Goal: Transaction & Acquisition: Book appointment/travel/reservation

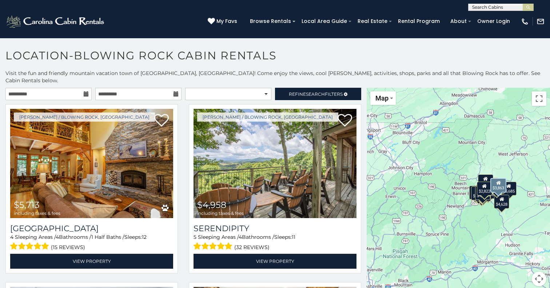
scroll to position [1791, 0]
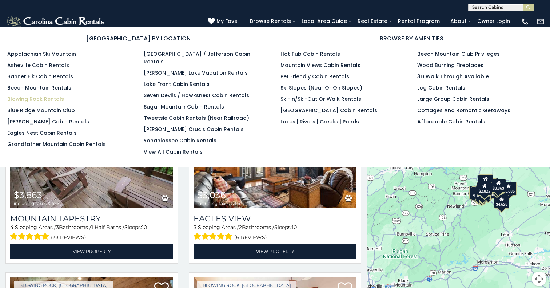
click at [21, 99] on link "Blowing Rock Rentals" at bounding box center [35, 98] width 57 height 7
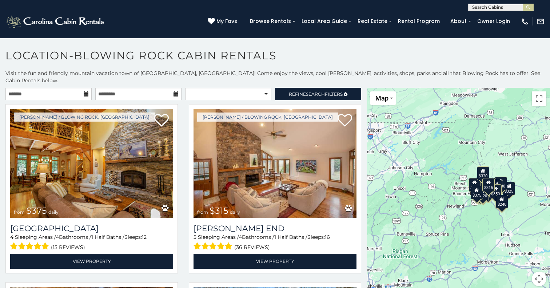
click at [86, 91] on icon at bounding box center [86, 93] width 5 height 5
click at [84, 91] on icon at bounding box center [86, 93] width 5 height 5
click at [86, 91] on icon at bounding box center [86, 93] width 5 height 5
click at [68, 88] on input "text" at bounding box center [48, 94] width 86 height 12
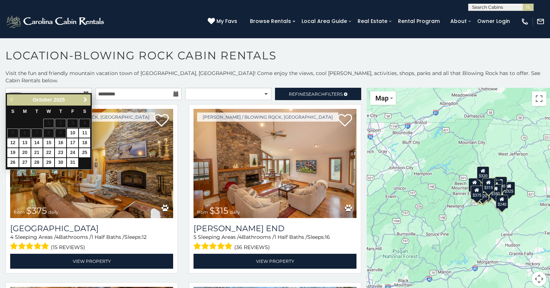
click at [85, 100] on span "Next" at bounding box center [86, 100] width 6 height 6
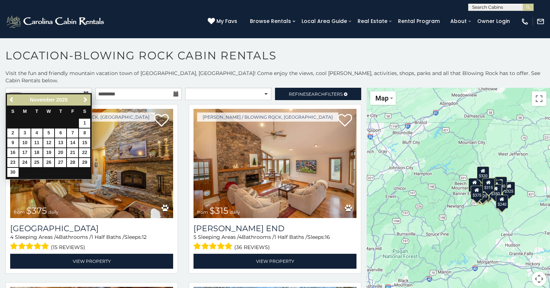
click at [85, 100] on span "Next" at bounding box center [86, 100] width 6 height 6
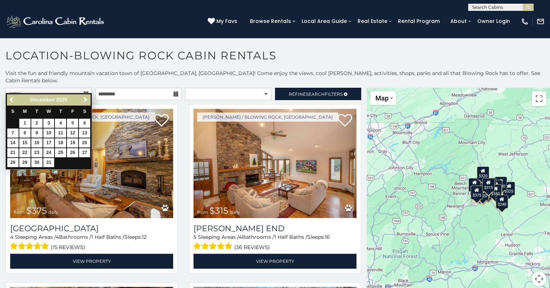
click at [86, 151] on link "27" at bounding box center [84, 152] width 11 height 9
type input "**********"
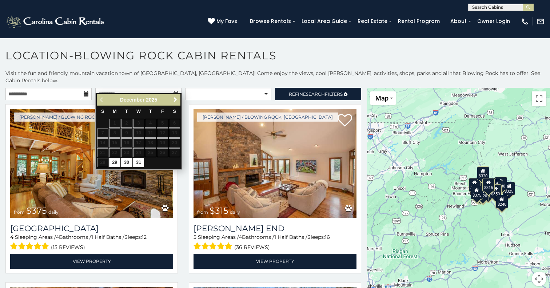
click at [175, 99] on span "Next" at bounding box center [176, 100] width 6 height 6
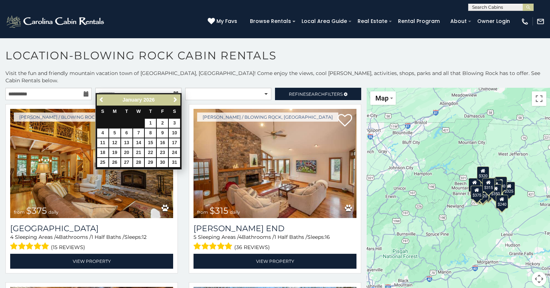
click at [152, 124] on link "1" at bounding box center [150, 123] width 11 height 9
type input "**********"
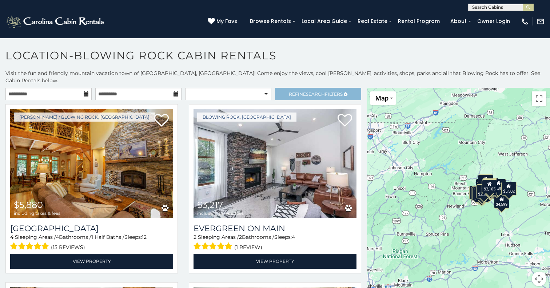
click at [311, 91] on span "Search" at bounding box center [315, 93] width 19 height 5
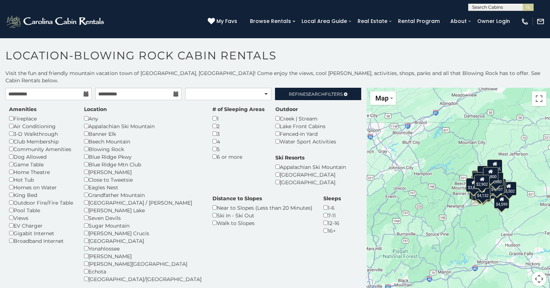
click at [89, 122] on div "Appalachian Ski Mountain" at bounding box center [143, 126] width 118 height 8
click at [89, 222] on div "Sugar Mountain" at bounding box center [143, 226] width 118 height 8
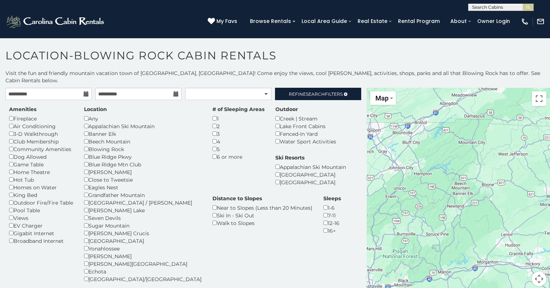
click at [86, 138] on div "Beech Mountain" at bounding box center [143, 142] width 118 height 8
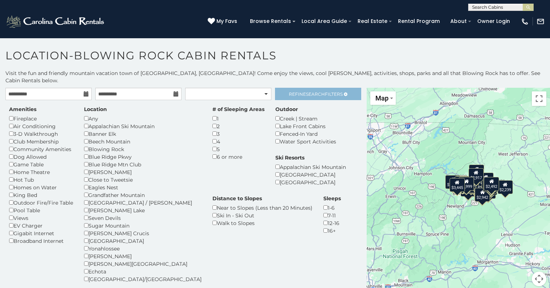
click at [294, 91] on span "Refine Search Filters" at bounding box center [316, 93] width 54 height 5
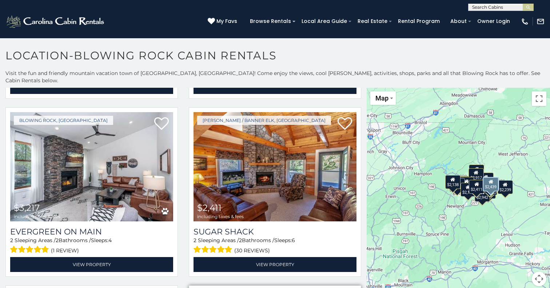
scroll to position [351, 0]
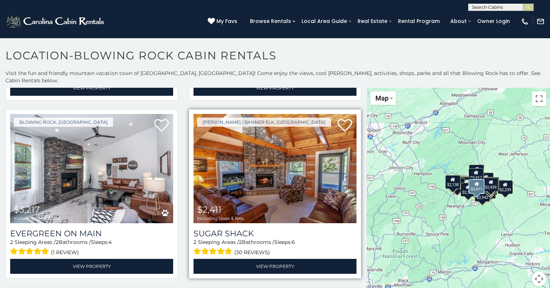
click at [299, 198] on img at bounding box center [275, 168] width 163 height 109
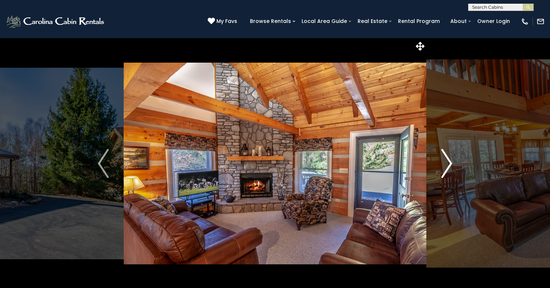
click at [446, 169] on img "Next" at bounding box center [447, 163] width 11 height 29
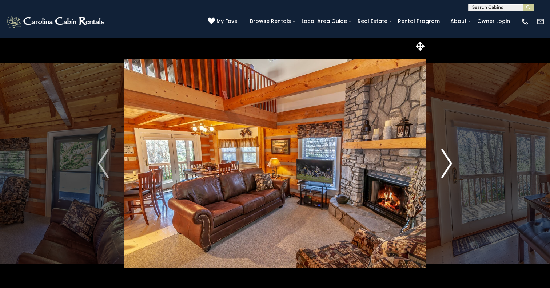
click at [445, 165] on img "Next" at bounding box center [447, 163] width 11 height 29
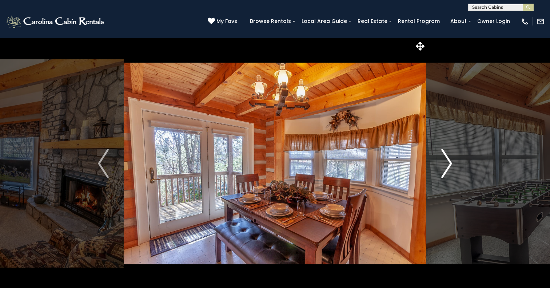
click at [445, 165] on img "Next" at bounding box center [447, 163] width 11 height 29
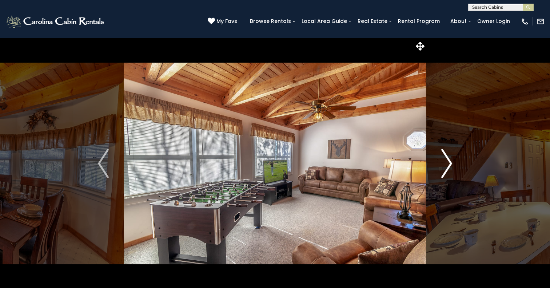
click at [450, 166] on img "Next" at bounding box center [447, 163] width 11 height 29
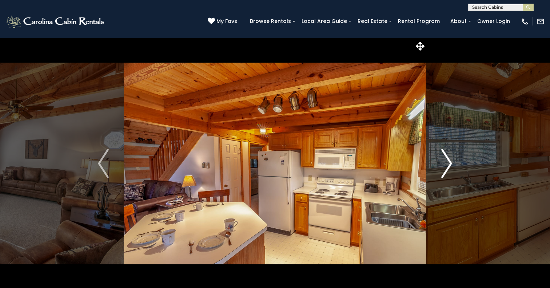
click at [450, 166] on img "Next" at bounding box center [447, 163] width 11 height 29
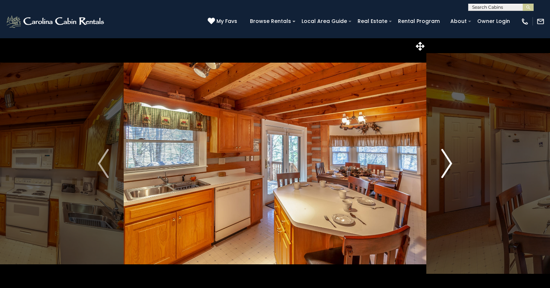
click at [450, 167] on img "Next" at bounding box center [447, 163] width 11 height 29
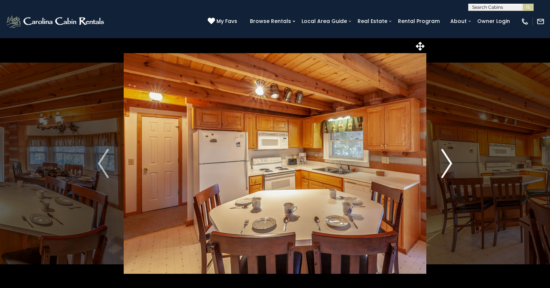
click at [450, 167] on img "Next" at bounding box center [447, 163] width 11 height 29
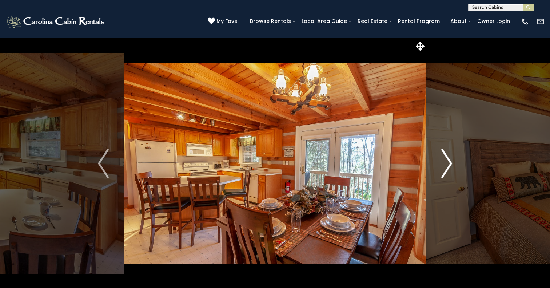
click at [450, 169] on img "Next" at bounding box center [447, 163] width 11 height 29
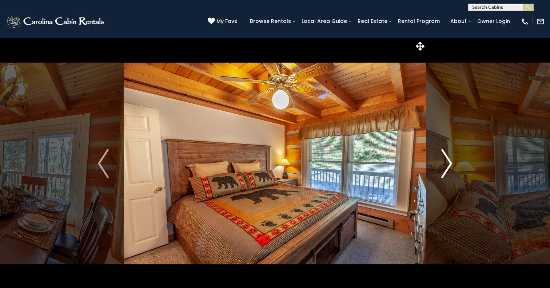
click at [450, 169] on img "Next" at bounding box center [447, 163] width 11 height 29
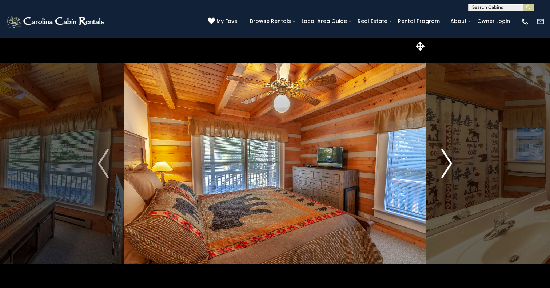
click at [450, 169] on img "Next" at bounding box center [447, 163] width 11 height 29
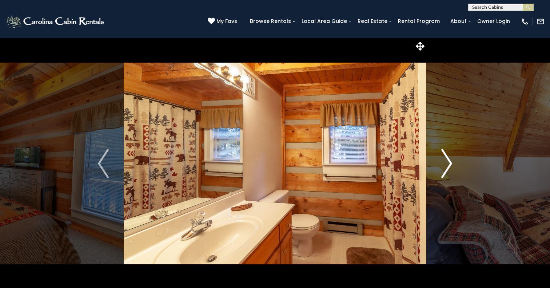
click at [450, 169] on img "Next" at bounding box center [447, 163] width 11 height 29
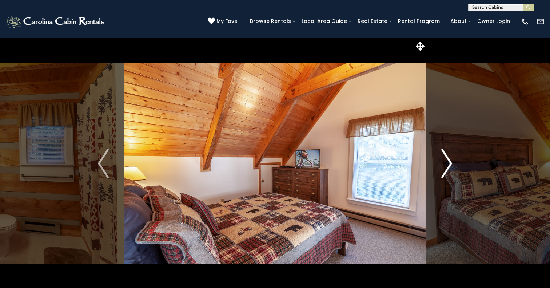
click at [450, 170] on img "Next" at bounding box center [447, 163] width 11 height 29
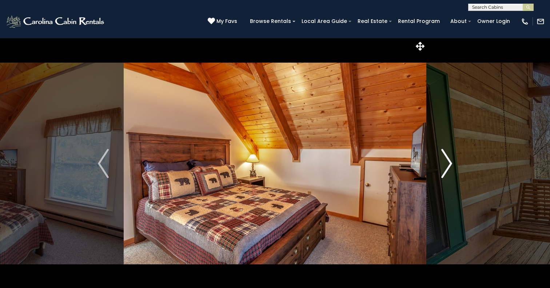
click at [450, 170] on img "Next" at bounding box center [447, 163] width 11 height 29
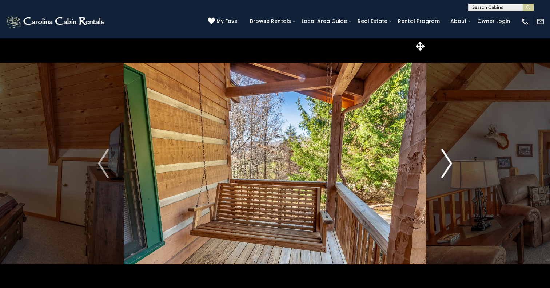
click at [450, 170] on img "Next" at bounding box center [447, 163] width 11 height 29
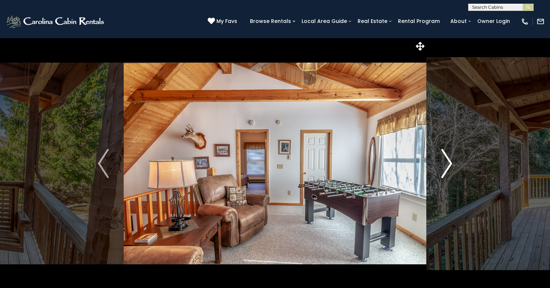
click at [449, 174] on img "Next" at bounding box center [447, 163] width 11 height 29
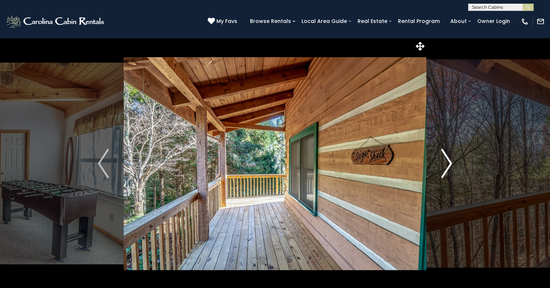
click at [447, 168] on img "Next" at bounding box center [447, 163] width 11 height 29
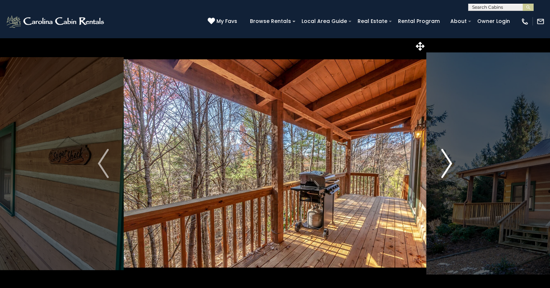
click at [447, 171] on img "Next" at bounding box center [447, 163] width 11 height 29
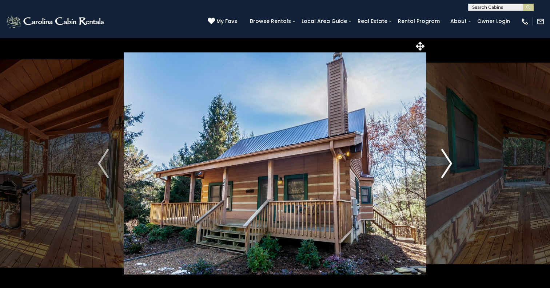
click at [447, 167] on img "Next" at bounding box center [447, 163] width 11 height 29
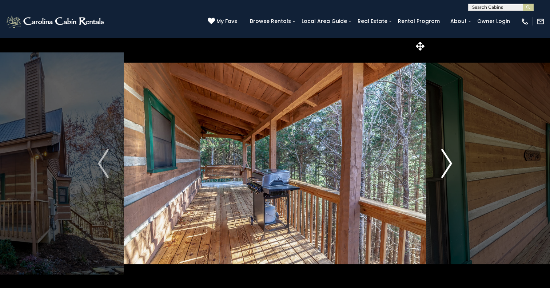
click at [447, 162] on img "Next" at bounding box center [447, 163] width 11 height 29
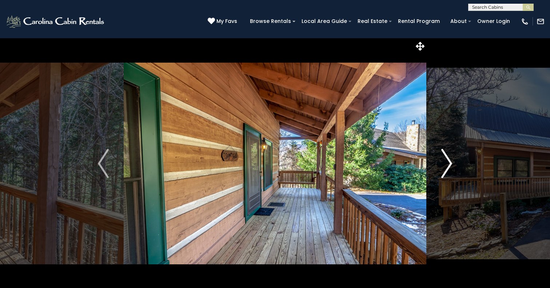
click at [447, 163] on img "Next" at bounding box center [447, 163] width 11 height 29
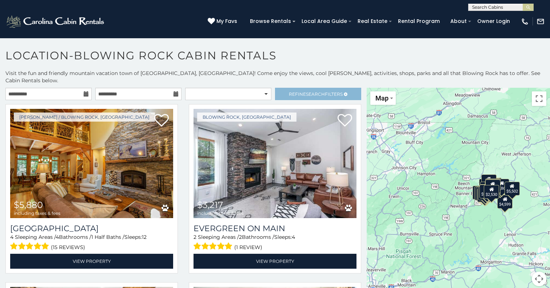
click at [298, 91] on span "Refine Search Filters" at bounding box center [316, 93] width 54 height 5
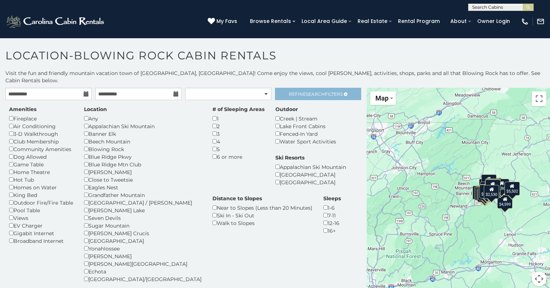
click at [301, 91] on span "Refine Search Filters" at bounding box center [316, 93] width 54 height 5
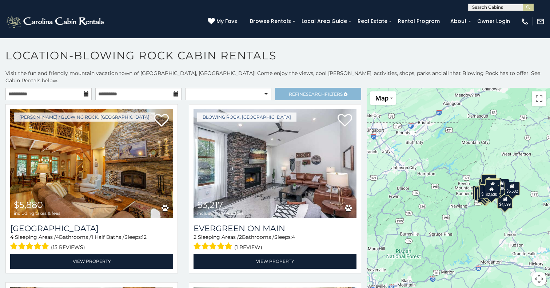
click at [307, 91] on span "Search" at bounding box center [315, 93] width 19 height 5
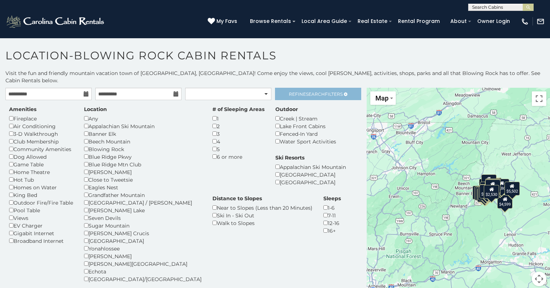
click at [306, 91] on span "Search" at bounding box center [315, 93] width 19 height 5
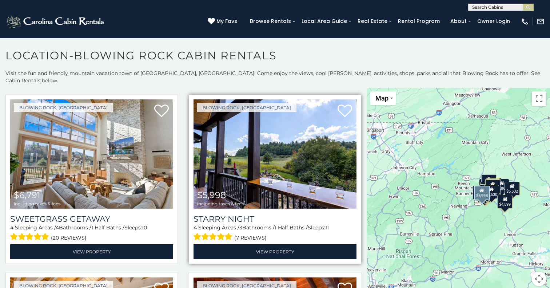
scroll to position [554, 0]
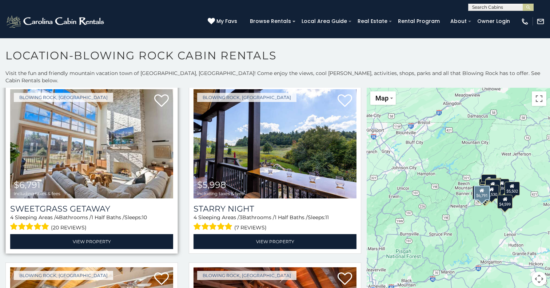
click at [137, 169] on img at bounding box center [91, 143] width 163 height 109
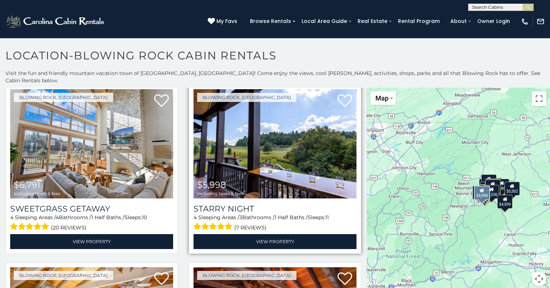
scroll to position [558, 0]
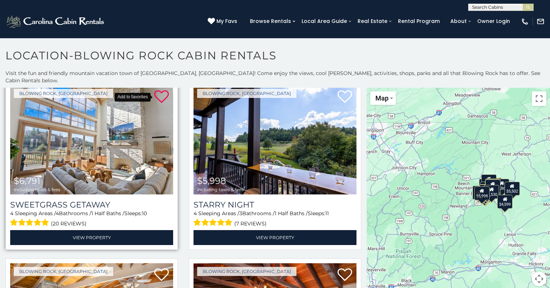
click at [159, 92] on icon at bounding box center [161, 97] width 15 height 15
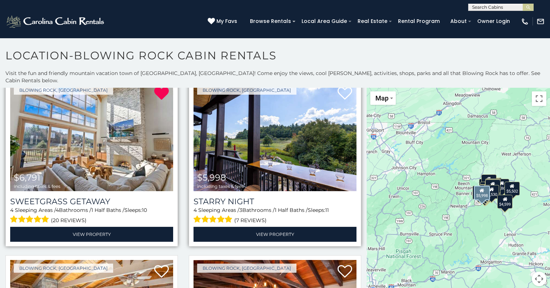
click at [286, 167] on img at bounding box center [275, 136] width 163 height 109
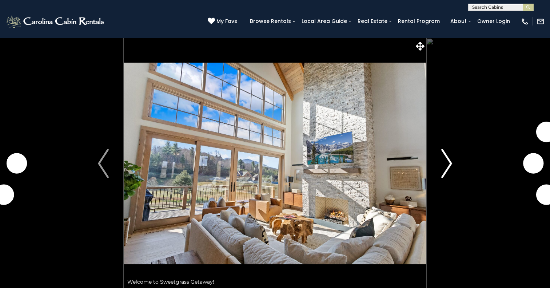
click at [450, 162] on img "Next" at bounding box center [447, 163] width 11 height 29
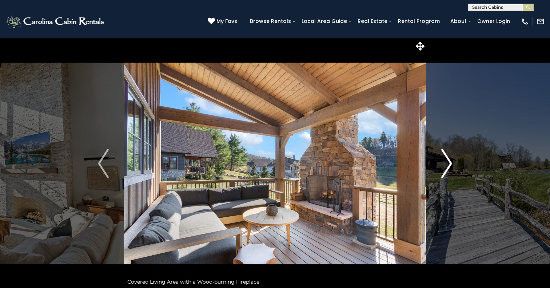
click at [450, 162] on img "Next" at bounding box center [447, 163] width 11 height 29
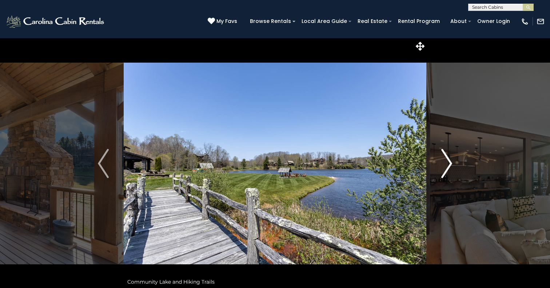
click at [450, 162] on img "Next" at bounding box center [447, 163] width 11 height 29
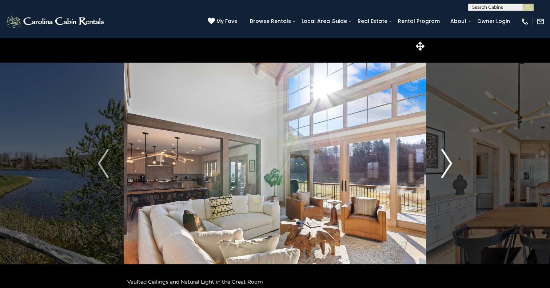
click at [450, 162] on img "Next" at bounding box center [447, 163] width 11 height 29
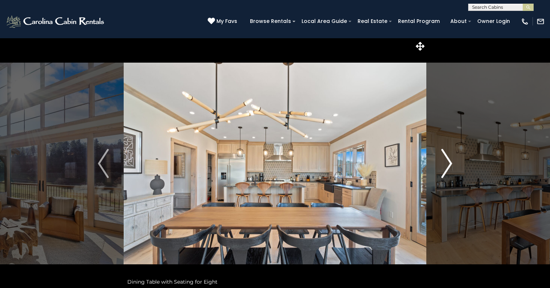
click at [451, 162] on img "Next" at bounding box center [447, 163] width 11 height 29
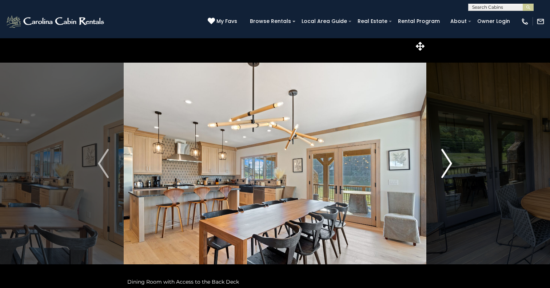
click at [451, 162] on img "Next" at bounding box center [447, 163] width 11 height 29
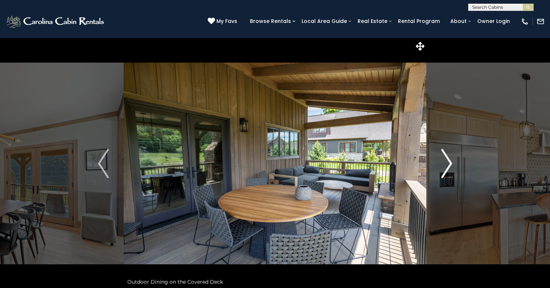
click at [451, 162] on img "Next" at bounding box center [447, 163] width 11 height 29
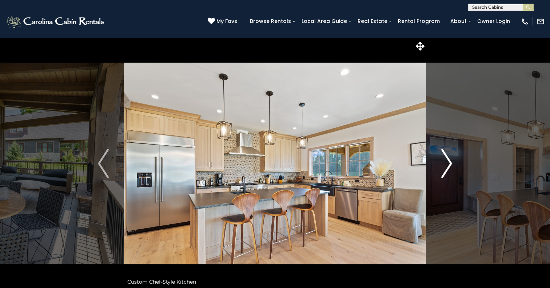
click at [451, 162] on img "Next" at bounding box center [447, 163] width 11 height 29
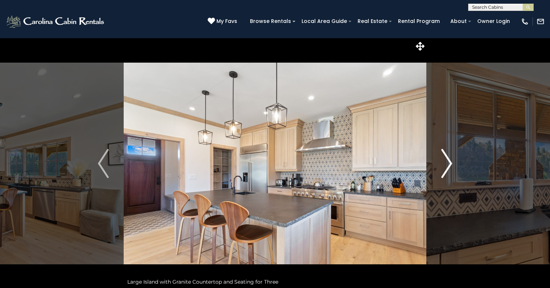
click at [451, 162] on img "Next" at bounding box center [447, 163] width 11 height 29
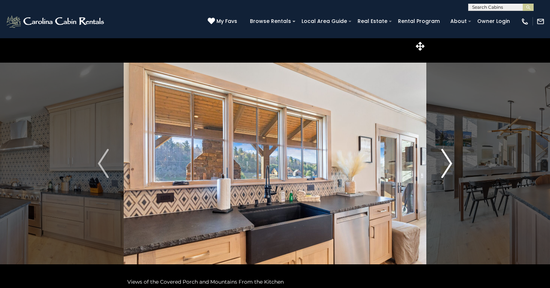
click at [451, 162] on img "Next" at bounding box center [447, 163] width 11 height 29
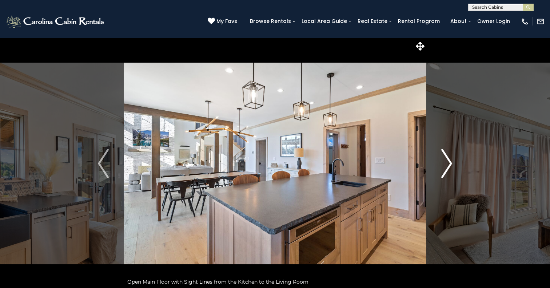
click at [451, 162] on img "Next" at bounding box center [447, 163] width 11 height 29
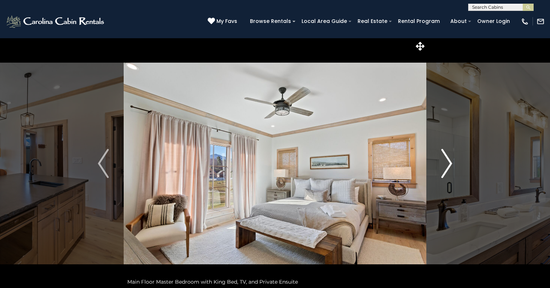
click at [451, 163] on img "Next" at bounding box center [447, 163] width 11 height 29
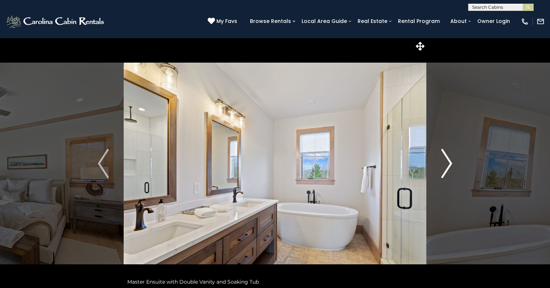
click at [451, 163] on img "Next" at bounding box center [447, 163] width 11 height 29
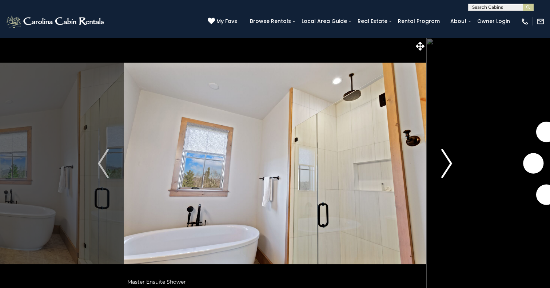
click at [451, 163] on img "Next" at bounding box center [447, 163] width 11 height 29
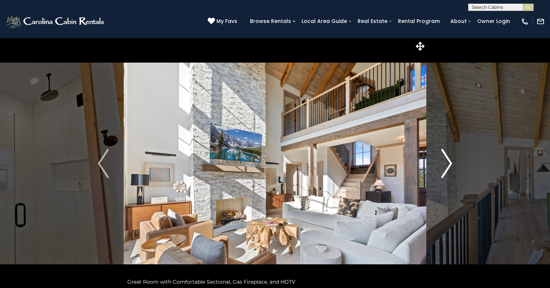
click at [451, 163] on img "Next" at bounding box center [447, 163] width 11 height 29
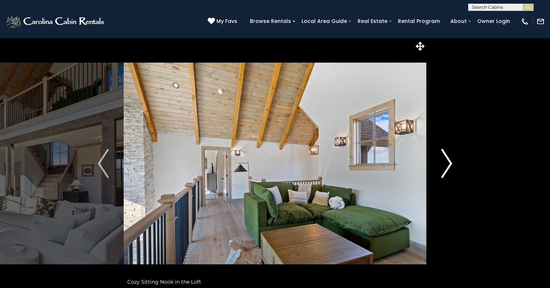
click at [451, 163] on img "Next" at bounding box center [447, 163] width 11 height 29
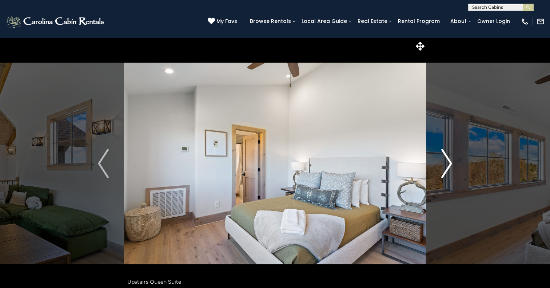
click at [451, 163] on img "Next" at bounding box center [447, 163] width 11 height 29
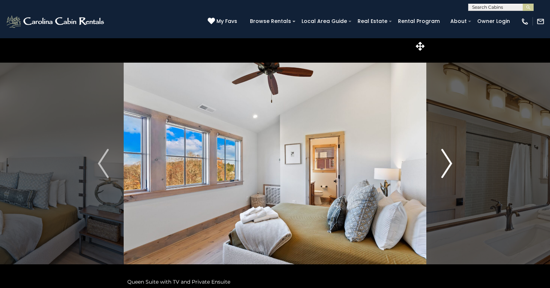
click at [451, 163] on img "Next" at bounding box center [447, 163] width 11 height 29
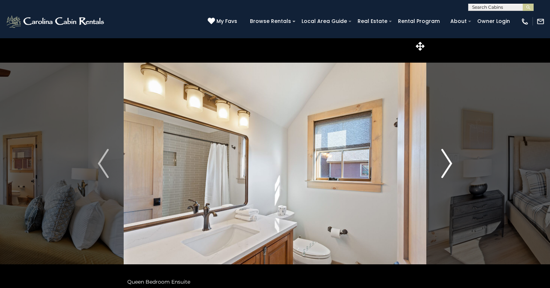
click at [451, 163] on img "Next" at bounding box center [447, 163] width 11 height 29
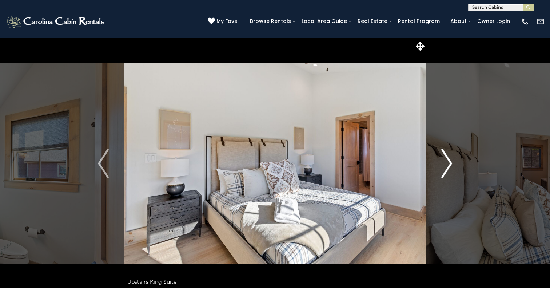
click at [451, 163] on img "Next" at bounding box center [447, 163] width 11 height 29
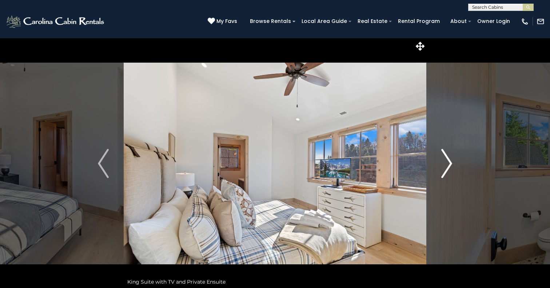
click at [451, 163] on img "Next" at bounding box center [447, 163] width 11 height 29
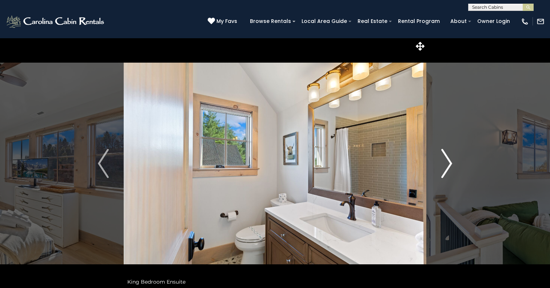
click at [451, 163] on img "Next" at bounding box center [447, 163] width 11 height 29
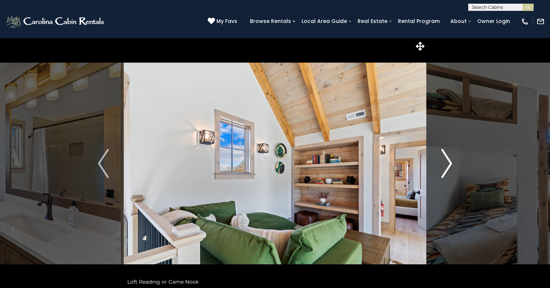
click at [451, 163] on img "Next" at bounding box center [447, 163] width 11 height 29
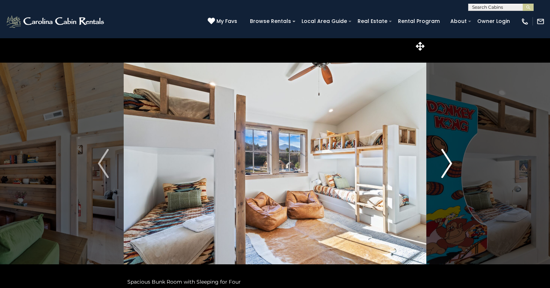
click at [451, 163] on img "Next" at bounding box center [447, 163] width 11 height 29
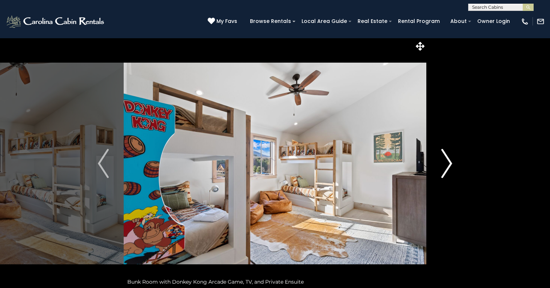
click at [451, 163] on img "Next" at bounding box center [447, 163] width 11 height 29
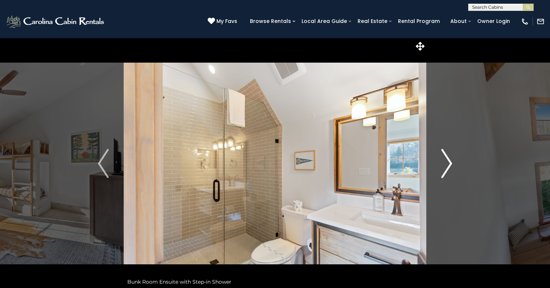
click at [451, 163] on img "Next" at bounding box center [447, 163] width 11 height 29
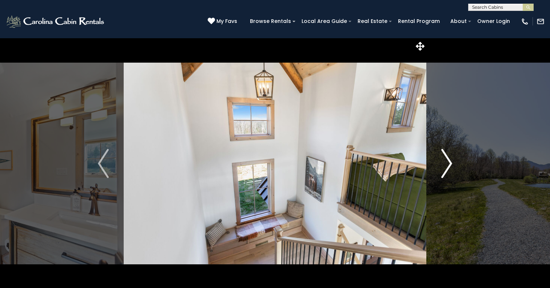
click at [451, 163] on img "Next" at bounding box center [447, 163] width 11 height 29
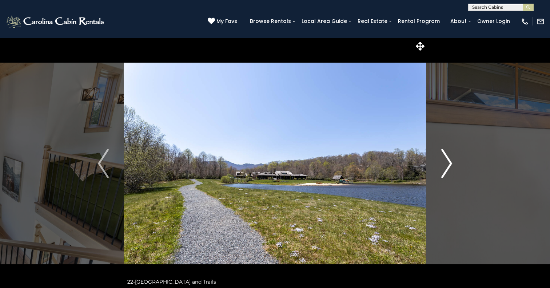
click at [451, 161] on img "Next" at bounding box center [447, 163] width 11 height 29
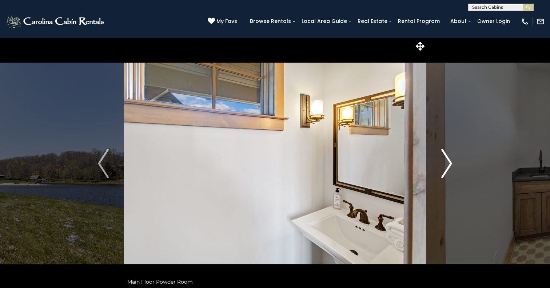
click at [451, 161] on img "Next" at bounding box center [447, 163] width 11 height 29
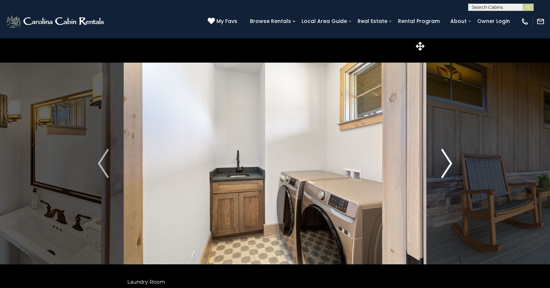
click at [451, 161] on img "Next" at bounding box center [447, 163] width 11 height 29
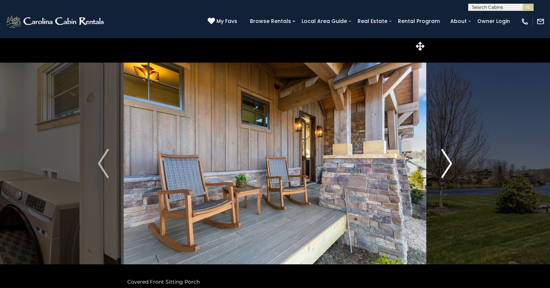
click at [451, 161] on img "Next" at bounding box center [447, 163] width 11 height 29
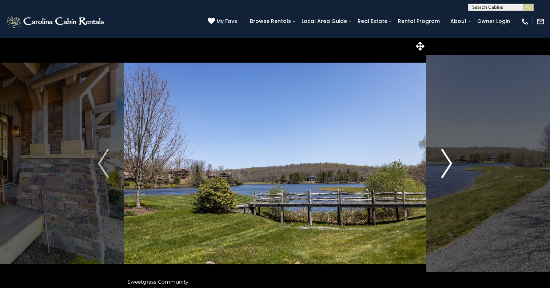
click at [451, 161] on img "Next" at bounding box center [447, 163] width 11 height 29
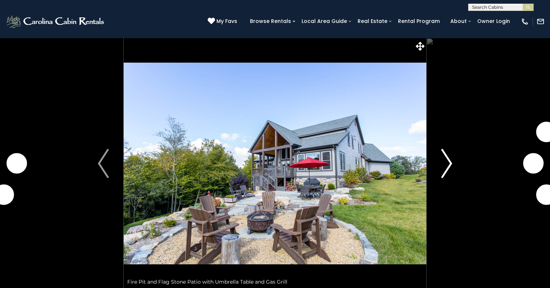
click at [445, 170] on img "Next" at bounding box center [447, 163] width 11 height 29
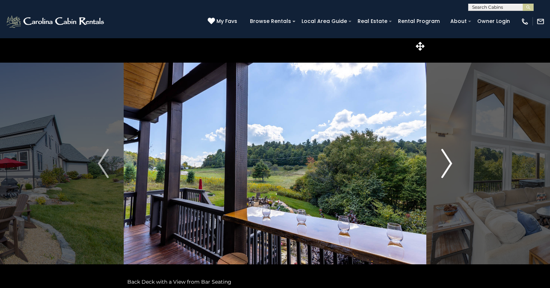
click at [448, 159] on img "Next" at bounding box center [447, 163] width 11 height 29
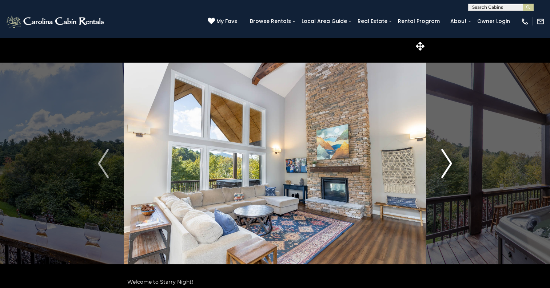
click at [448, 159] on img "Next" at bounding box center [447, 163] width 11 height 29
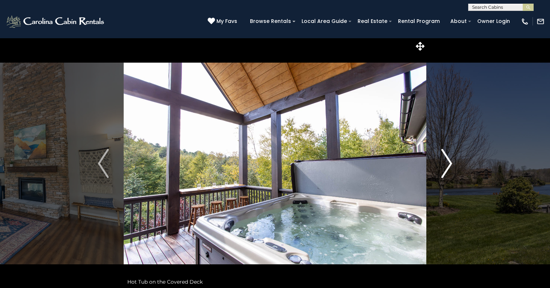
click at [448, 159] on img "Next" at bounding box center [447, 163] width 11 height 29
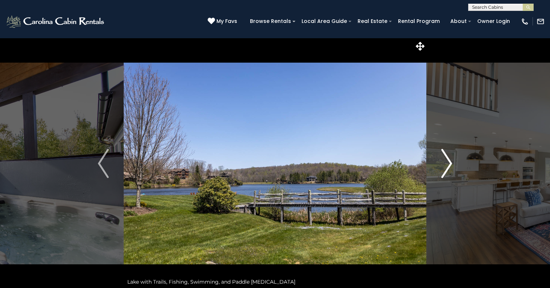
click at [448, 159] on img "Next" at bounding box center [447, 163] width 11 height 29
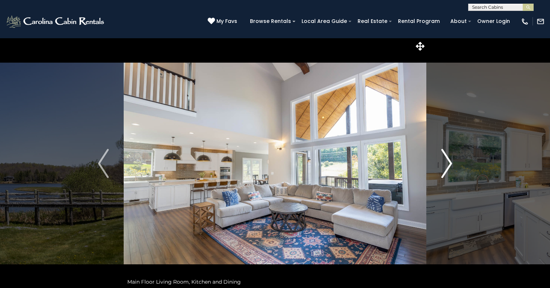
click at [448, 159] on img "Next" at bounding box center [447, 163] width 11 height 29
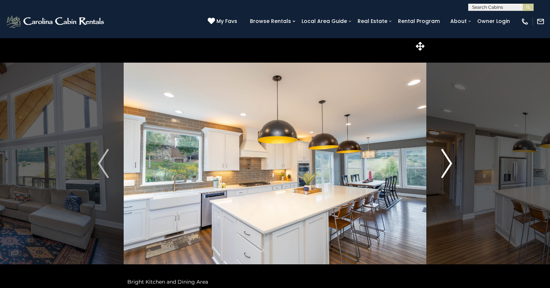
click at [448, 159] on img "Next" at bounding box center [447, 163] width 11 height 29
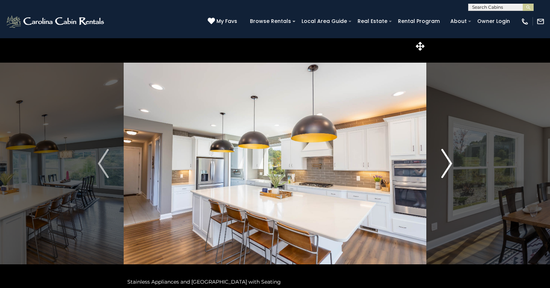
click at [448, 159] on img "Next" at bounding box center [447, 163] width 11 height 29
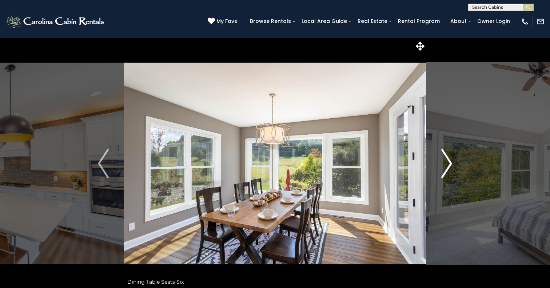
click at [448, 159] on img "Next" at bounding box center [447, 163] width 11 height 29
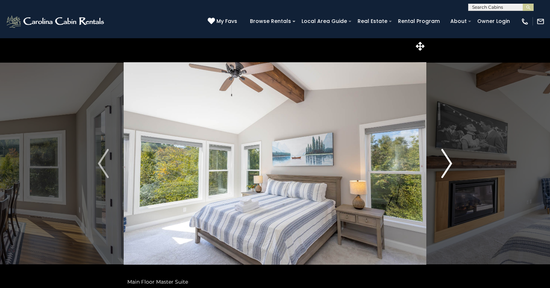
click at [448, 159] on img "Next" at bounding box center [447, 163] width 11 height 29
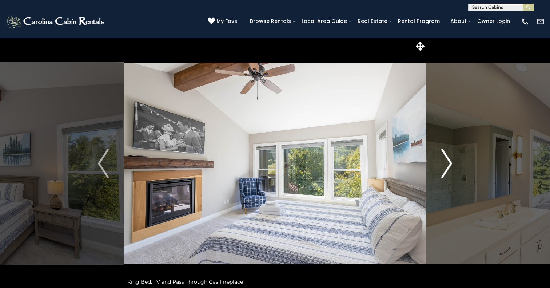
click at [448, 159] on img "Next" at bounding box center [447, 163] width 11 height 29
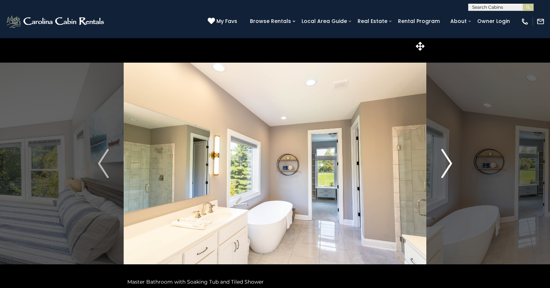
click at [448, 159] on img "Next" at bounding box center [447, 163] width 11 height 29
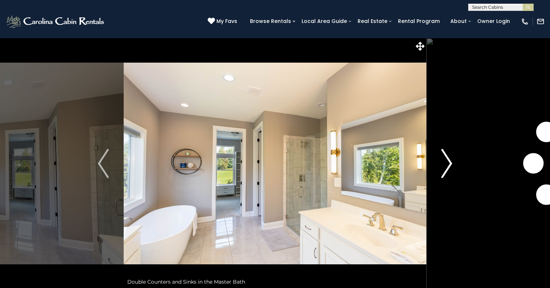
click at [448, 159] on img "Next" at bounding box center [447, 163] width 11 height 29
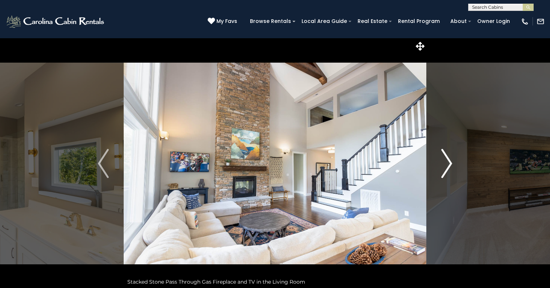
click at [448, 159] on img "Next" at bounding box center [447, 163] width 11 height 29
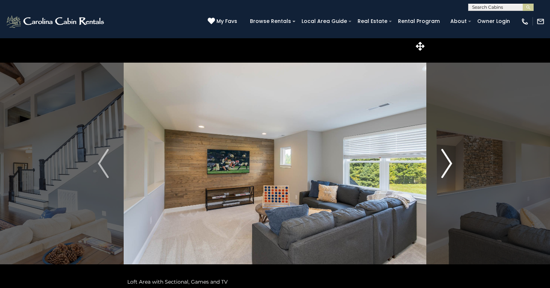
click at [448, 159] on img "Next" at bounding box center [447, 163] width 11 height 29
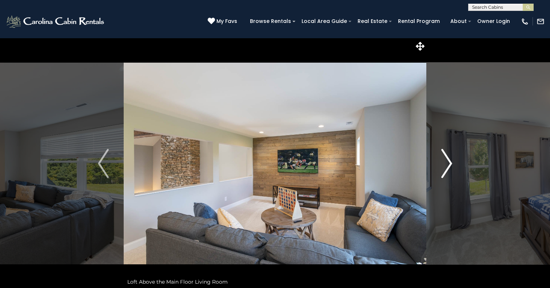
click at [448, 159] on img "Next" at bounding box center [447, 163] width 11 height 29
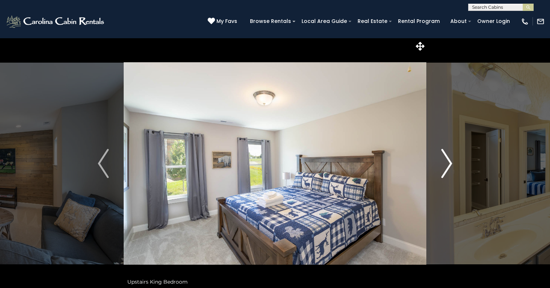
click at [448, 159] on img "Next" at bounding box center [447, 163] width 11 height 29
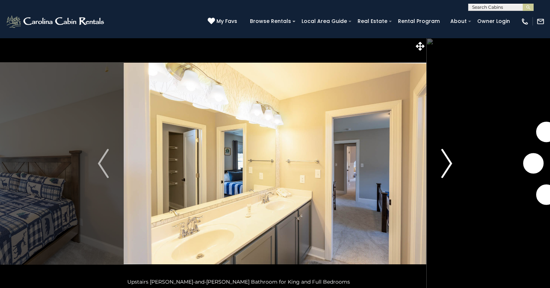
click at [448, 159] on img "Next" at bounding box center [447, 163] width 11 height 29
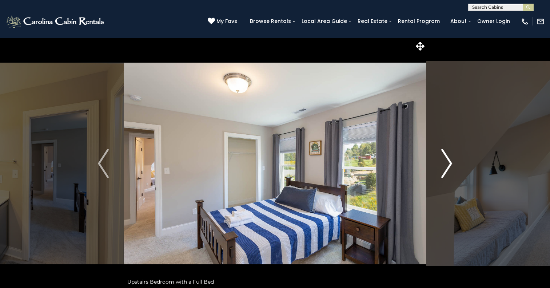
click at [448, 160] on img "Next" at bounding box center [447, 163] width 11 height 29
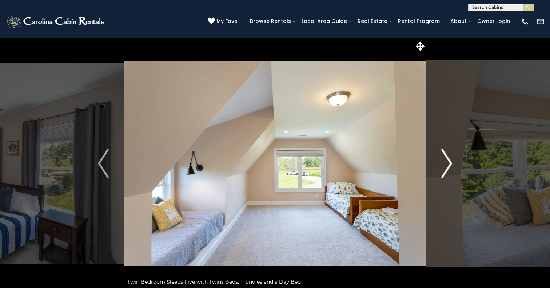
click at [448, 160] on img "Next" at bounding box center [447, 163] width 11 height 29
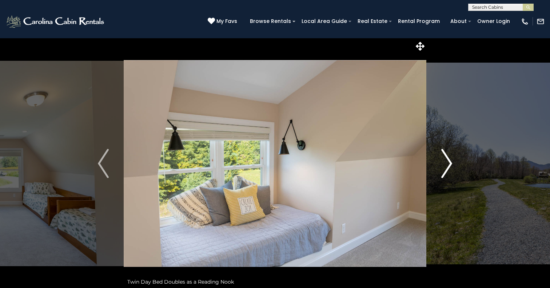
click at [448, 160] on img "Next" at bounding box center [447, 163] width 11 height 29
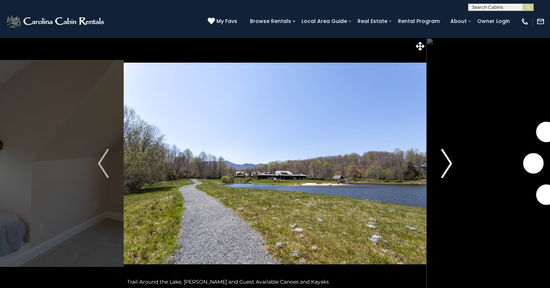
click at [448, 160] on img "Next" at bounding box center [447, 163] width 11 height 29
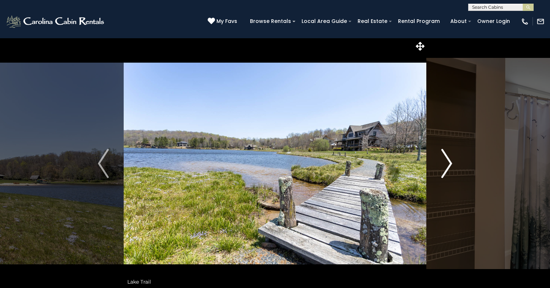
click at [448, 160] on img "Next" at bounding box center [447, 163] width 11 height 29
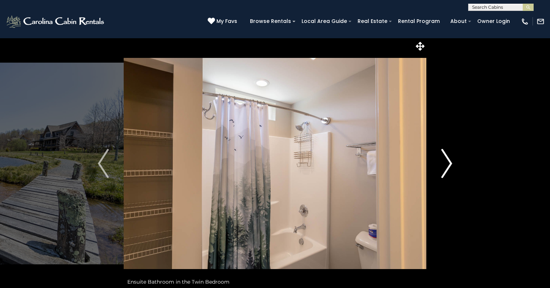
click at [448, 160] on img "Next" at bounding box center [447, 163] width 11 height 29
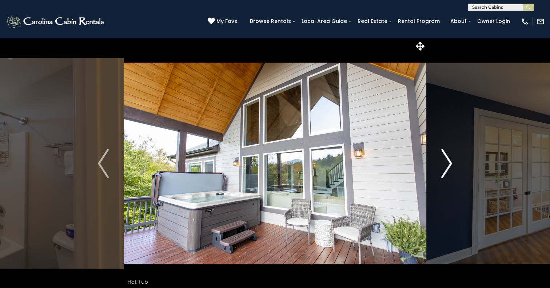
click at [448, 160] on img "Next" at bounding box center [447, 163] width 11 height 29
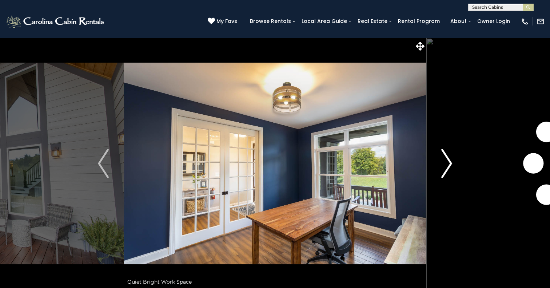
click at [448, 160] on img "Next" at bounding box center [447, 163] width 11 height 29
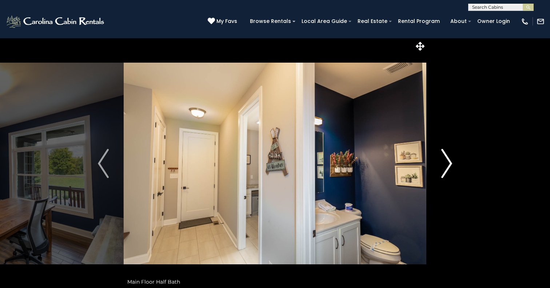
click at [448, 160] on img "Next" at bounding box center [447, 163] width 11 height 29
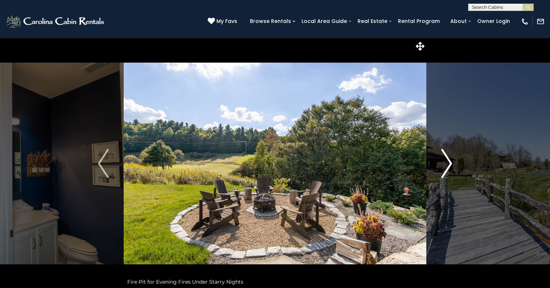
click at [448, 160] on img "Next" at bounding box center [447, 163] width 11 height 29
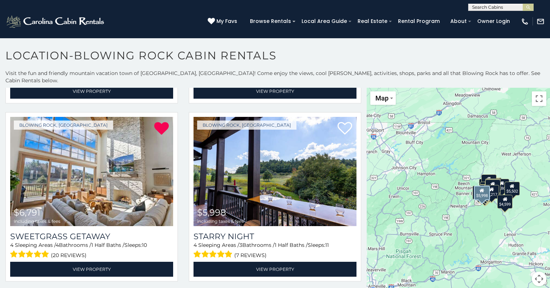
scroll to position [525, 0]
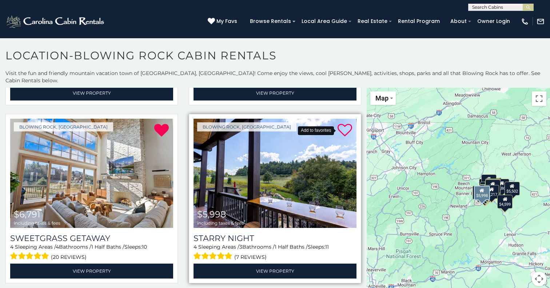
click at [349, 123] on icon at bounding box center [345, 130] width 15 height 15
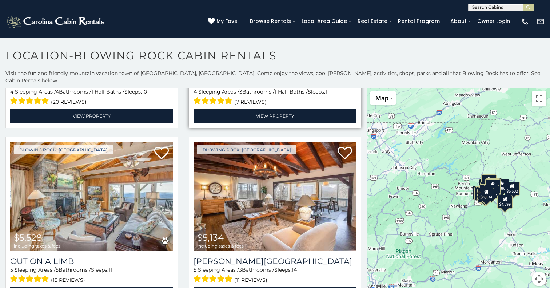
scroll to position [685, 0]
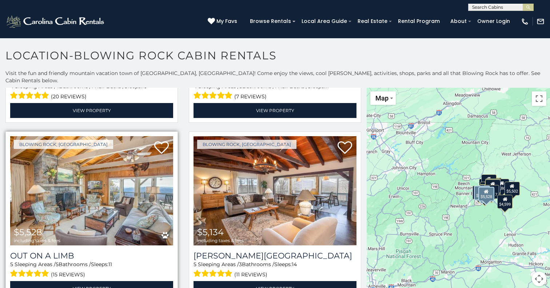
click at [114, 178] on img at bounding box center [91, 190] width 163 height 109
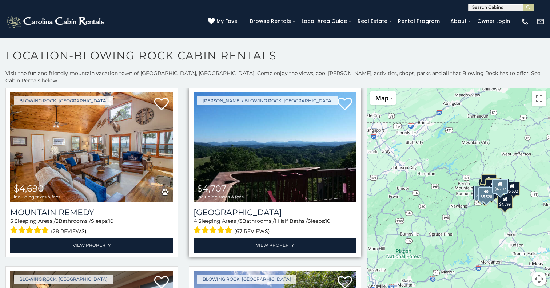
scroll to position [907, 0]
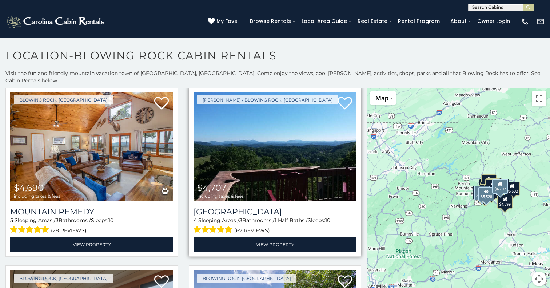
click at [278, 155] on img at bounding box center [275, 146] width 163 height 109
click at [348, 96] on icon at bounding box center [345, 103] width 15 height 15
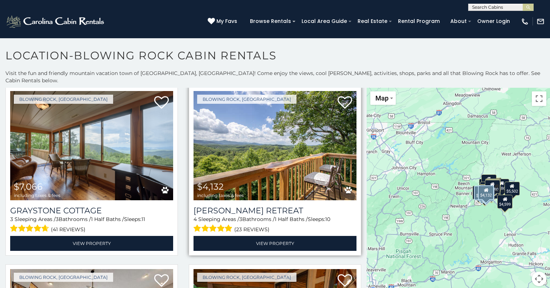
scroll to position [1092, 0]
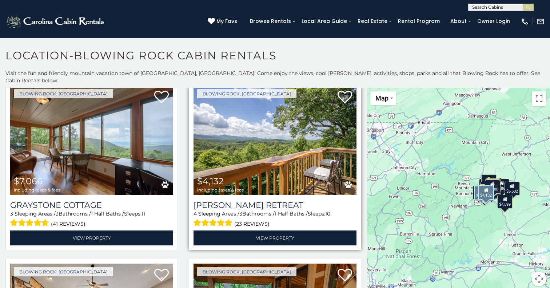
click at [294, 164] on img at bounding box center [275, 140] width 163 height 109
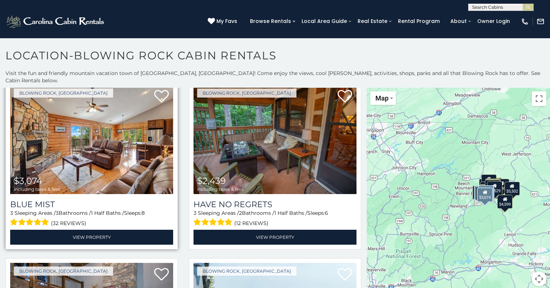
scroll to position [1270, 0]
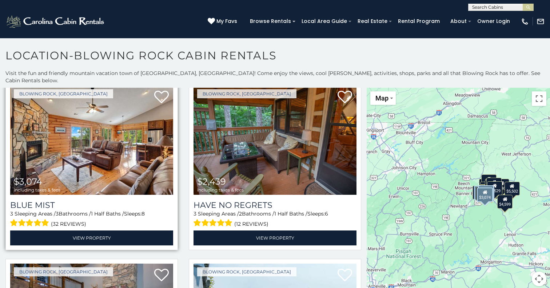
click at [139, 130] on img at bounding box center [91, 140] width 163 height 109
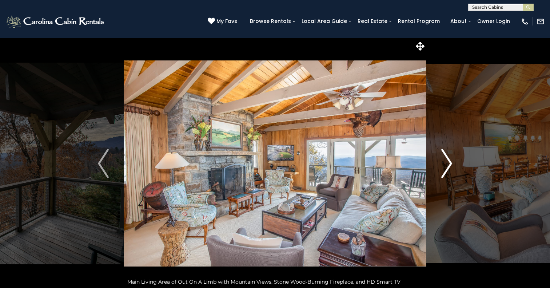
click at [444, 162] on img "Next" at bounding box center [447, 163] width 11 height 29
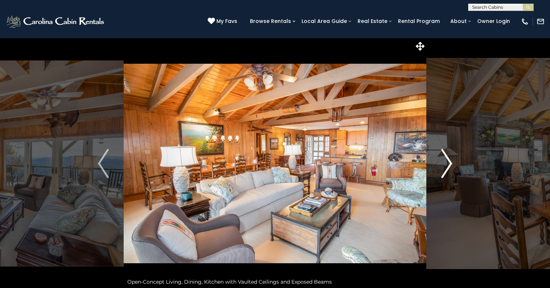
click at [444, 162] on img "Next" at bounding box center [447, 163] width 11 height 29
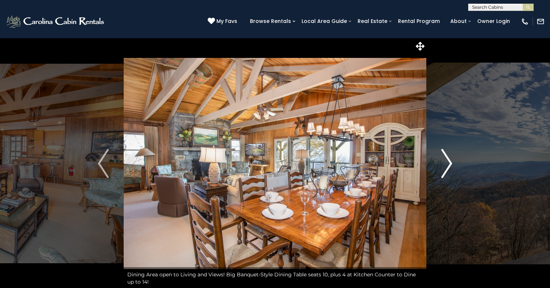
click at [444, 162] on img "Next" at bounding box center [447, 163] width 11 height 29
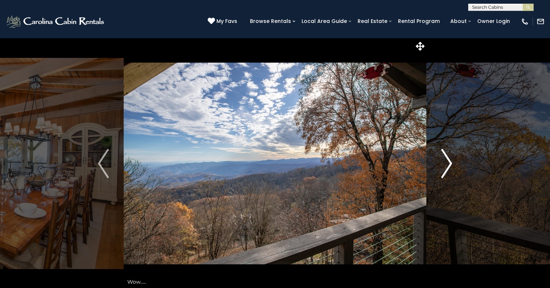
click at [444, 162] on img "Next" at bounding box center [447, 163] width 11 height 29
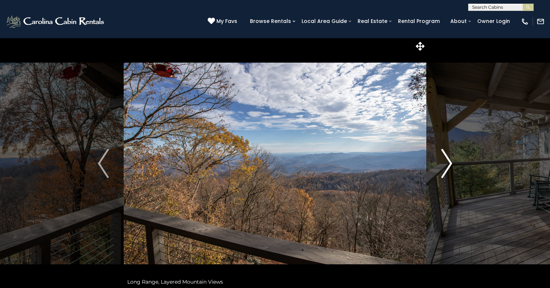
click at [444, 162] on img "Next" at bounding box center [447, 163] width 11 height 29
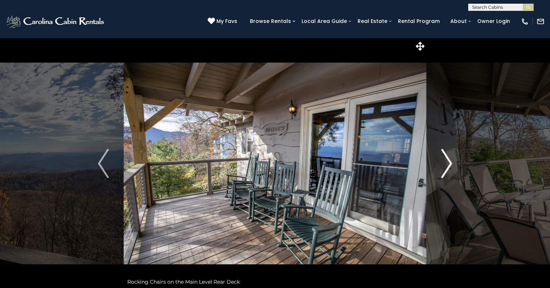
click at [444, 162] on img "Next" at bounding box center [447, 163] width 11 height 29
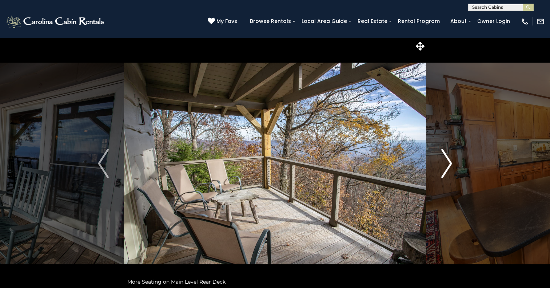
click at [444, 162] on img "Next" at bounding box center [447, 163] width 11 height 29
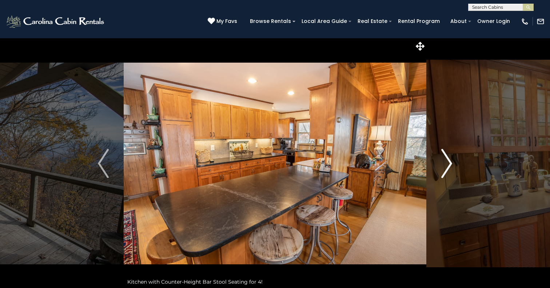
click at [444, 162] on img "Next" at bounding box center [447, 163] width 11 height 29
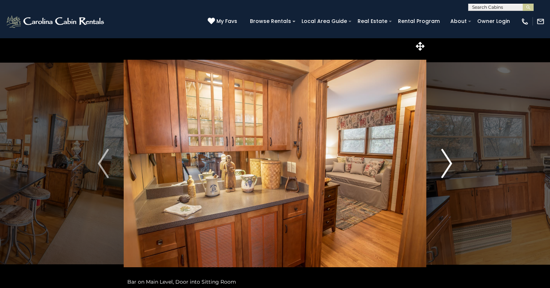
click at [444, 162] on img "Next" at bounding box center [447, 163] width 11 height 29
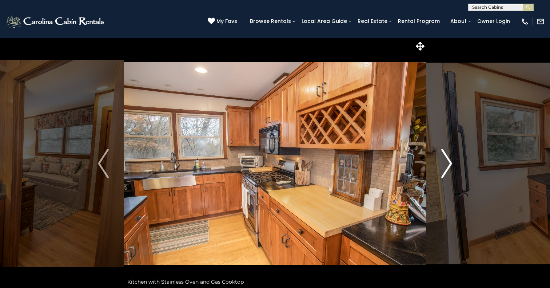
click at [444, 162] on img "Next" at bounding box center [447, 163] width 11 height 29
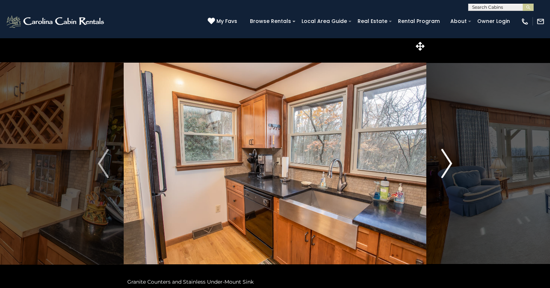
click at [444, 162] on img "Next" at bounding box center [447, 163] width 11 height 29
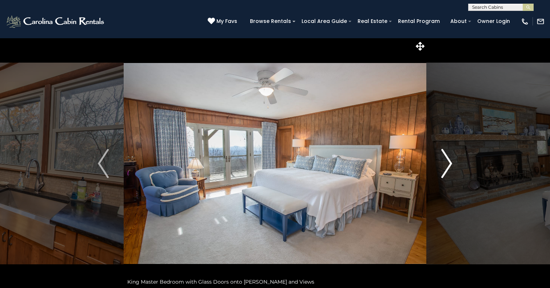
click at [444, 162] on img "Next" at bounding box center [447, 163] width 11 height 29
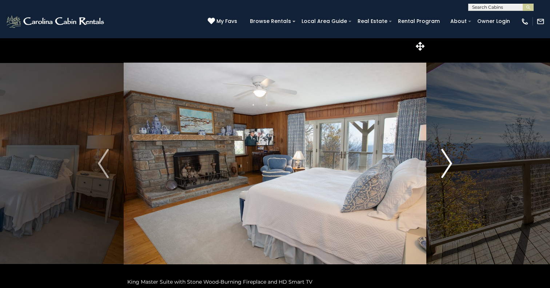
click at [444, 162] on img "Next" at bounding box center [447, 163] width 11 height 29
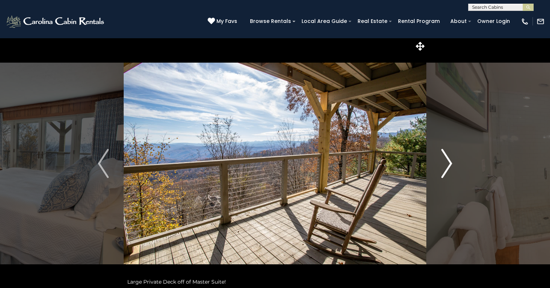
click at [444, 162] on img "Next" at bounding box center [447, 163] width 11 height 29
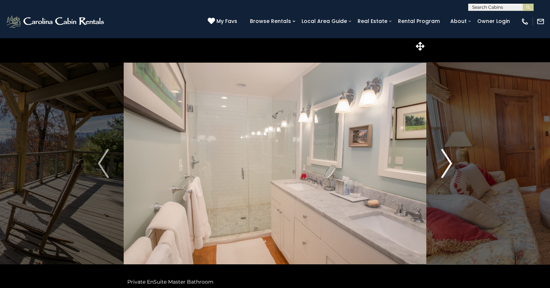
click at [444, 162] on img "Next" at bounding box center [447, 163] width 11 height 29
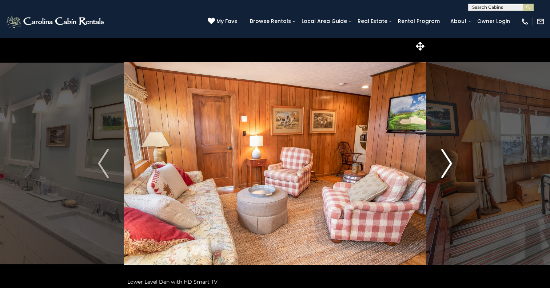
click at [444, 162] on img "Next" at bounding box center [447, 163] width 11 height 29
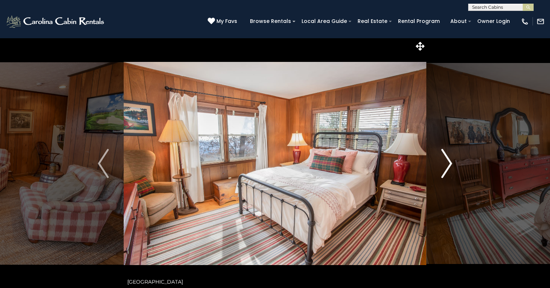
click at [444, 162] on img "Next" at bounding box center [447, 163] width 11 height 29
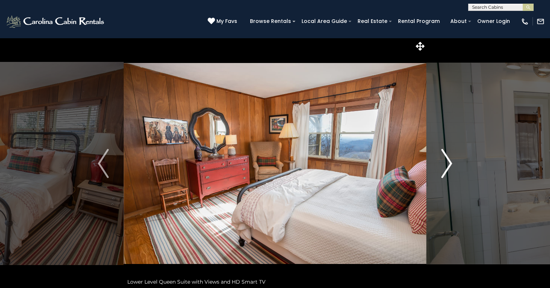
click at [444, 162] on img "Next" at bounding box center [447, 163] width 11 height 29
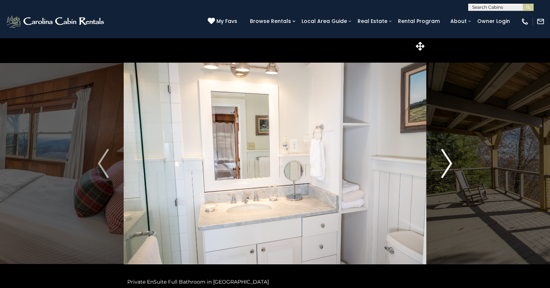
click at [444, 162] on img "Next" at bounding box center [447, 163] width 11 height 29
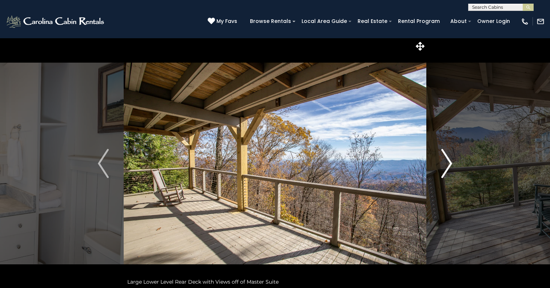
click at [444, 162] on img "Next" at bounding box center [447, 163] width 11 height 29
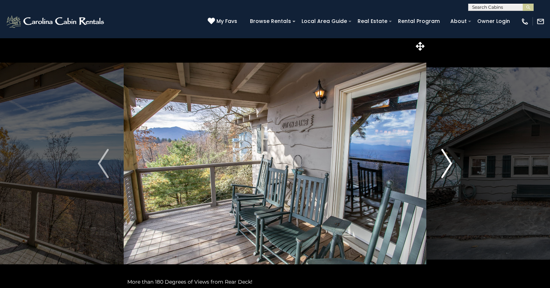
click at [444, 162] on img "Next" at bounding box center [447, 163] width 11 height 29
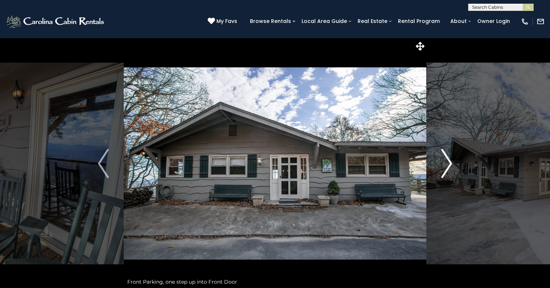
click at [444, 162] on img "Next" at bounding box center [447, 163] width 11 height 29
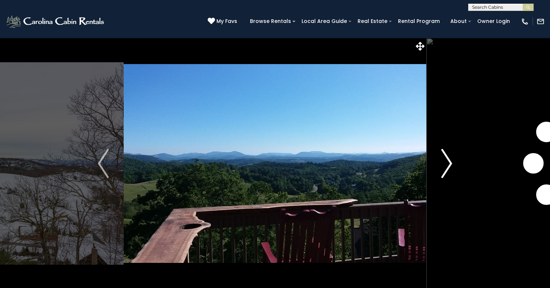
click at [445, 161] on img "Next" at bounding box center [447, 163] width 11 height 29
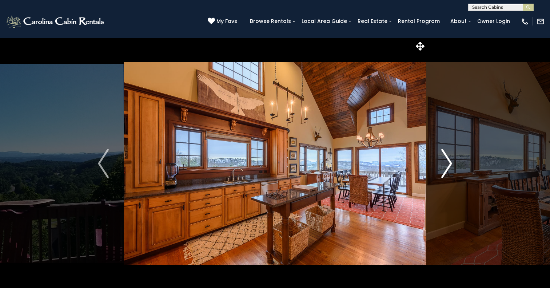
click at [441, 169] on button "Next" at bounding box center [447, 163] width 41 height 251
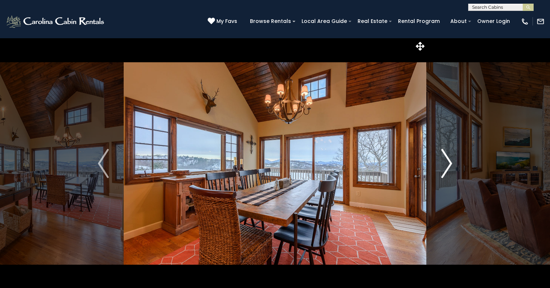
click at [442, 167] on img "Next" at bounding box center [447, 163] width 11 height 29
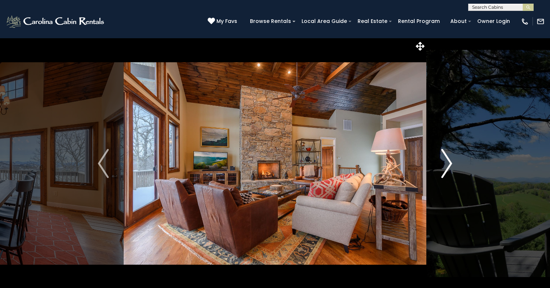
click at [443, 166] on img "Next" at bounding box center [447, 163] width 11 height 29
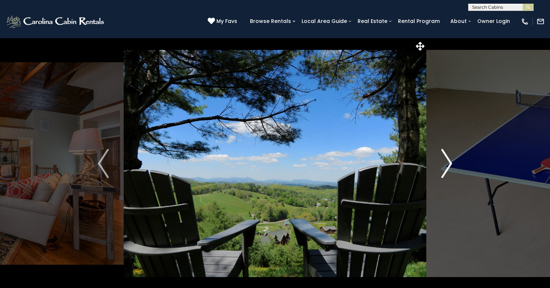
click at [443, 166] on img "Next" at bounding box center [447, 163] width 11 height 29
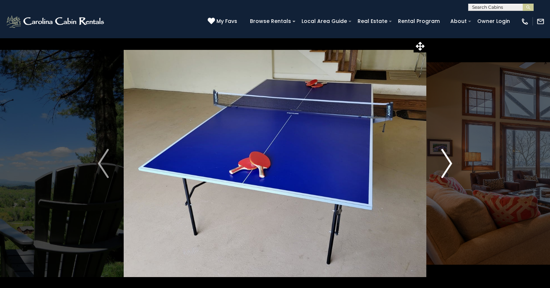
click at [443, 166] on img "Next" at bounding box center [447, 163] width 11 height 29
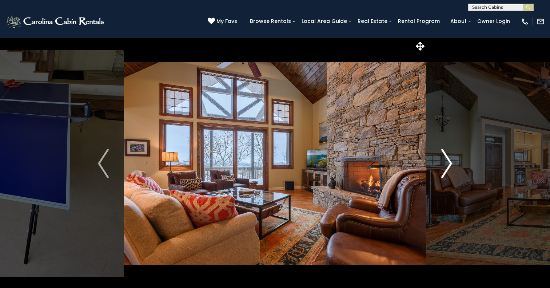
click at [443, 165] on img "Next" at bounding box center [447, 163] width 11 height 29
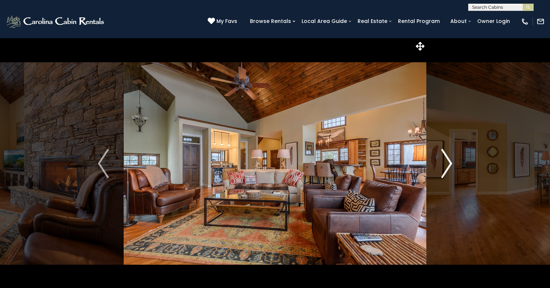
click at [443, 165] on img "Next" at bounding box center [447, 163] width 11 height 29
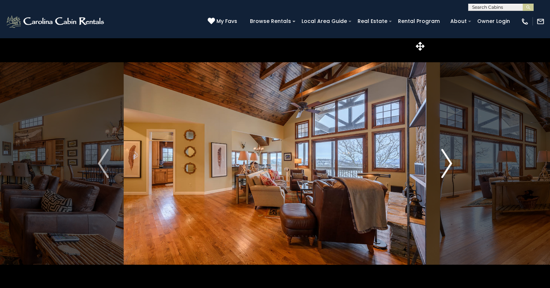
click at [443, 165] on img "Next" at bounding box center [447, 163] width 11 height 29
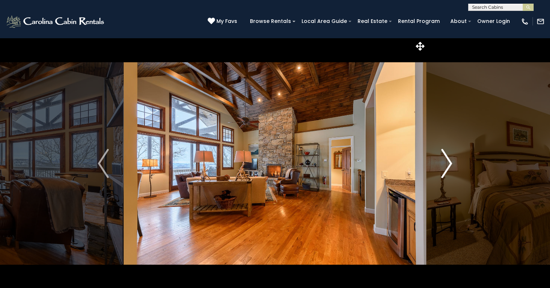
click at [443, 165] on img "Next" at bounding box center [447, 163] width 11 height 29
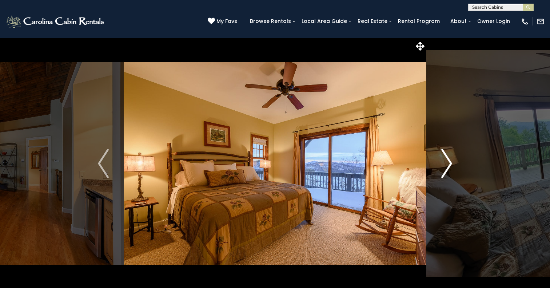
click at [445, 165] on img "Next" at bounding box center [447, 163] width 11 height 29
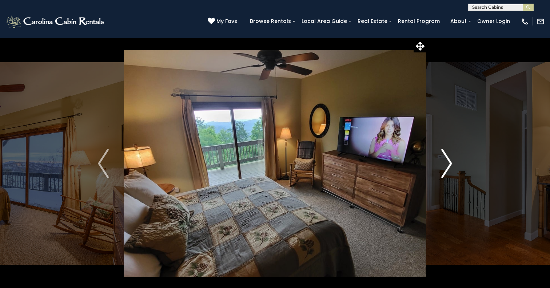
click at [445, 165] on img "Next" at bounding box center [447, 163] width 11 height 29
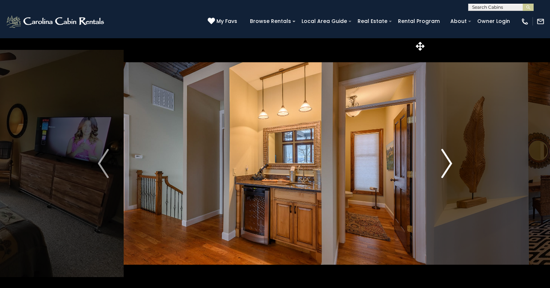
click at [445, 165] on img "Next" at bounding box center [447, 163] width 11 height 29
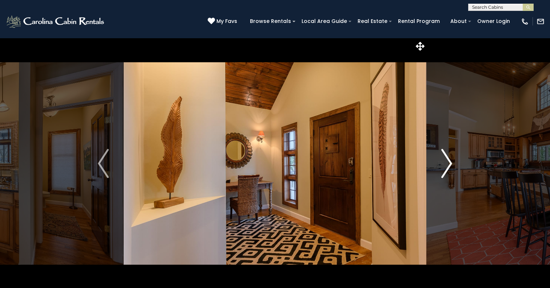
click at [445, 165] on img "Next" at bounding box center [447, 163] width 11 height 29
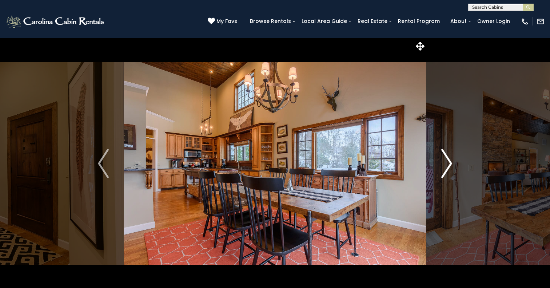
click at [445, 165] on img "Next" at bounding box center [447, 163] width 11 height 29
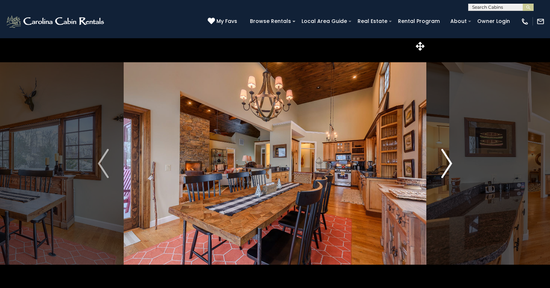
click at [445, 165] on img "Next" at bounding box center [447, 163] width 11 height 29
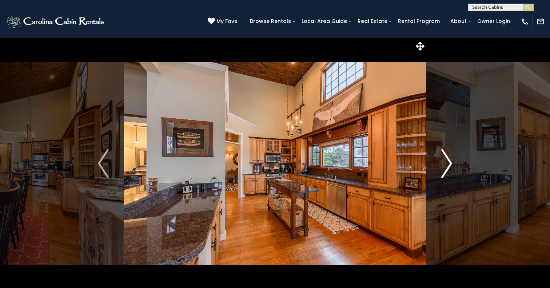
click at [445, 165] on img "Next" at bounding box center [447, 163] width 11 height 29
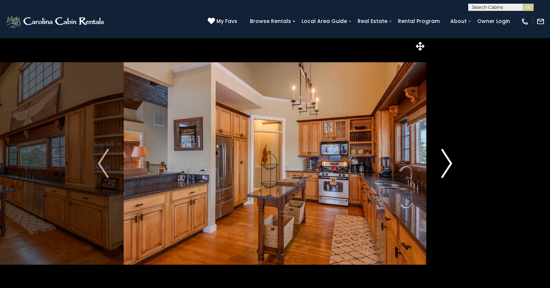
click at [445, 165] on img "Next" at bounding box center [447, 163] width 11 height 29
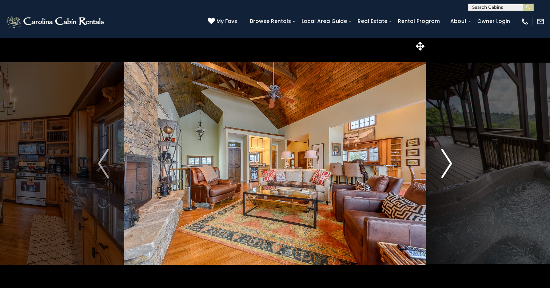
click at [447, 165] on img "Next" at bounding box center [447, 163] width 11 height 29
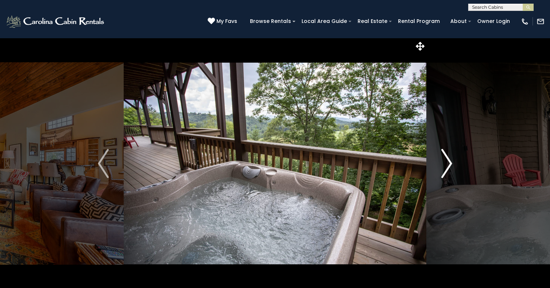
click at [447, 165] on img "Next" at bounding box center [447, 163] width 11 height 29
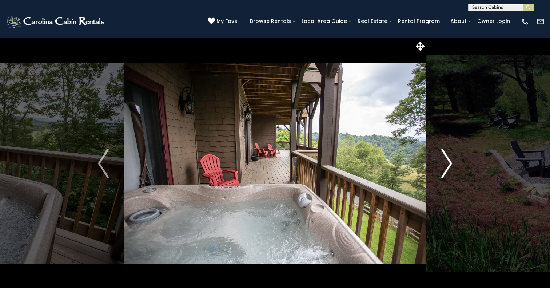
click at [447, 165] on img "Next" at bounding box center [447, 163] width 11 height 29
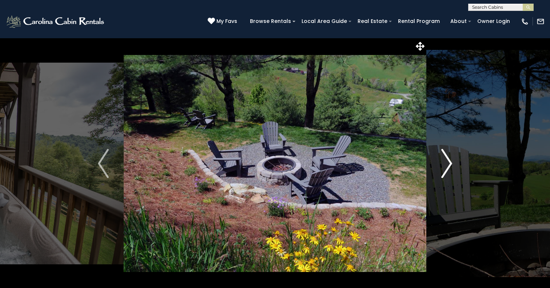
click at [447, 165] on img "Next" at bounding box center [447, 163] width 11 height 29
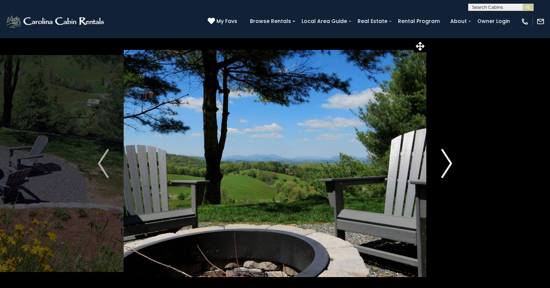
click at [447, 165] on img "Next" at bounding box center [447, 163] width 11 height 29
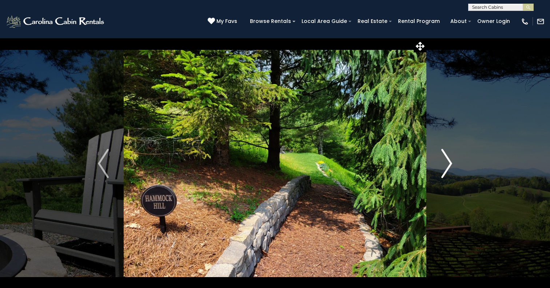
click at [447, 165] on img "Next" at bounding box center [447, 163] width 11 height 29
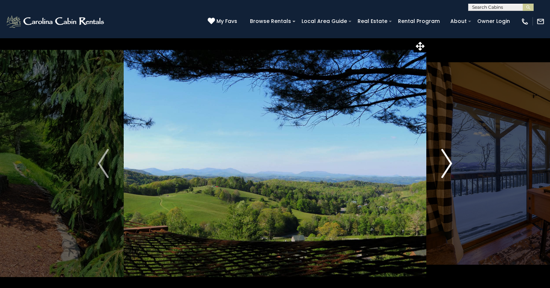
click at [447, 165] on img "Next" at bounding box center [447, 163] width 11 height 29
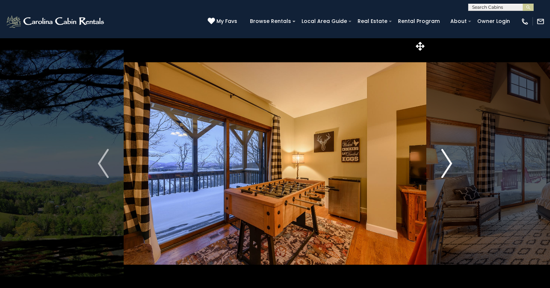
click at [447, 165] on img "Next" at bounding box center [447, 163] width 11 height 29
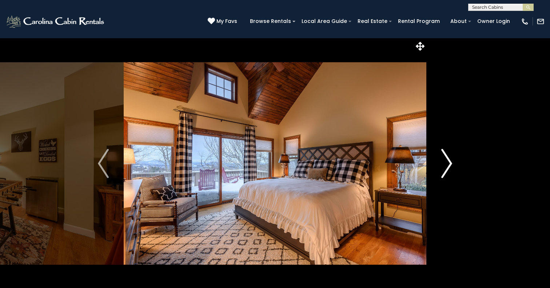
click at [447, 165] on img "Next" at bounding box center [447, 163] width 11 height 29
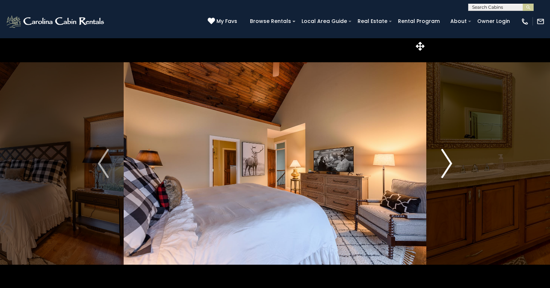
click at [447, 165] on img "Next" at bounding box center [447, 163] width 11 height 29
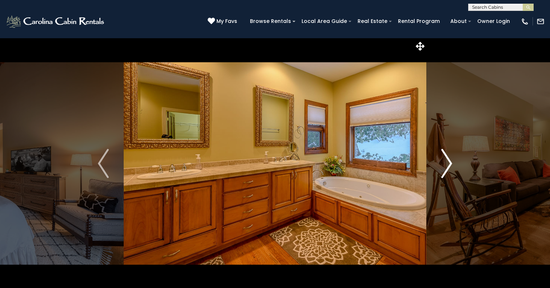
click at [447, 165] on img "Next" at bounding box center [447, 163] width 11 height 29
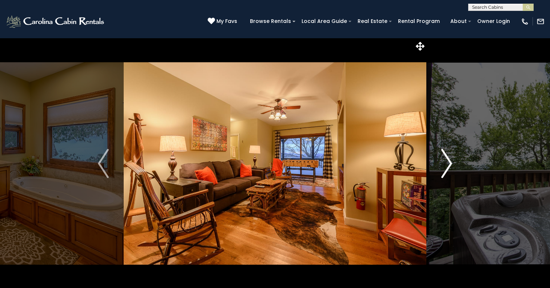
click at [447, 165] on img "Next" at bounding box center [447, 163] width 11 height 29
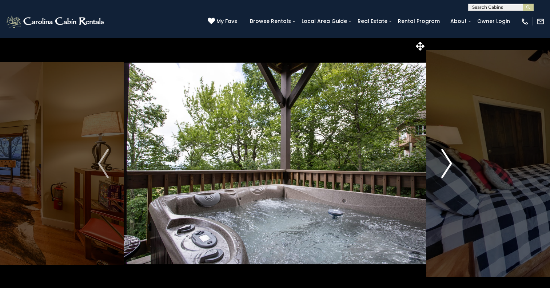
click at [447, 165] on img "Next" at bounding box center [447, 163] width 11 height 29
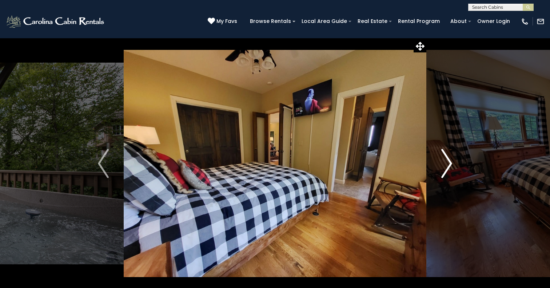
click at [447, 165] on img "Next" at bounding box center [447, 163] width 11 height 29
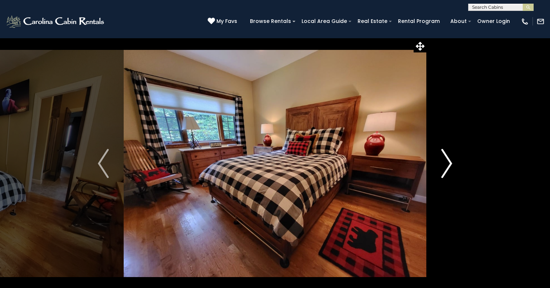
click at [447, 165] on img "Next" at bounding box center [447, 163] width 11 height 29
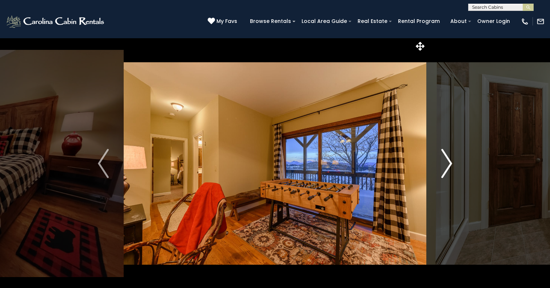
click at [447, 165] on img "Next" at bounding box center [447, 163] width 11 height 29
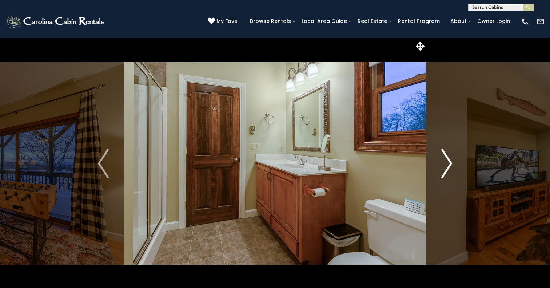
click at [447, 165] on img "Next" at bounding box center [447, 163] width 11 height 29
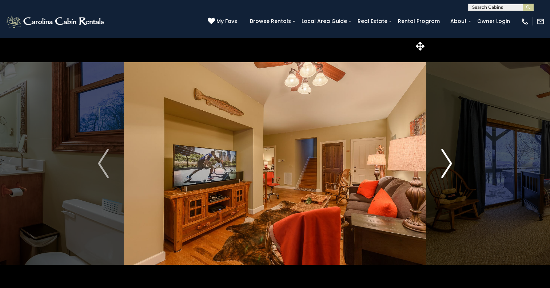
click at [447, 165] on img "Next" at bounding box center [447, 163] width 11 height 29
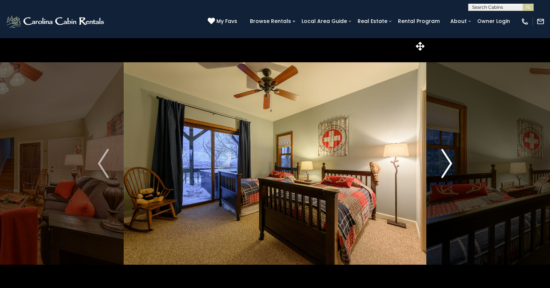
click at [447, 165] on img "Next" at bounding box center [447, 163] width 11 height 29
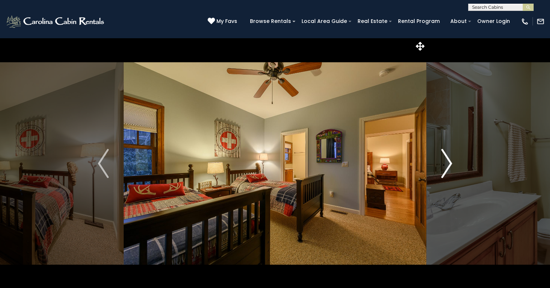
click at [447, 165] on img "Next" at bounding box center [447, 163] width 11 height 29
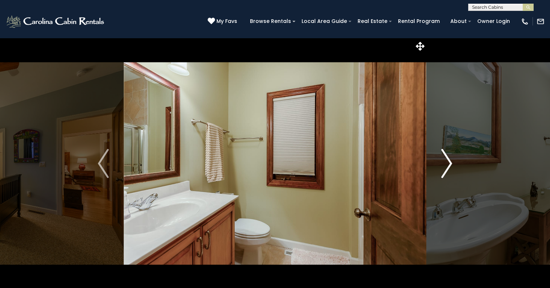
click at [447, 165] on img "Next" at bounding box center [447, 163] width 11 height 29
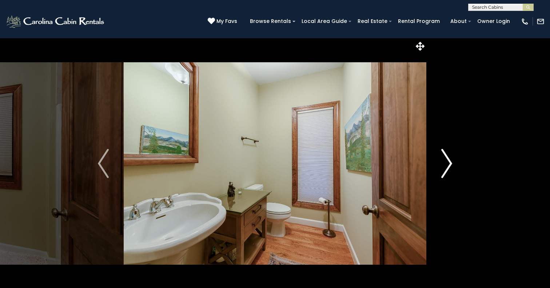
click at [447, 165] on img "Next" at bounding box center [447, 163] width 11 height 29
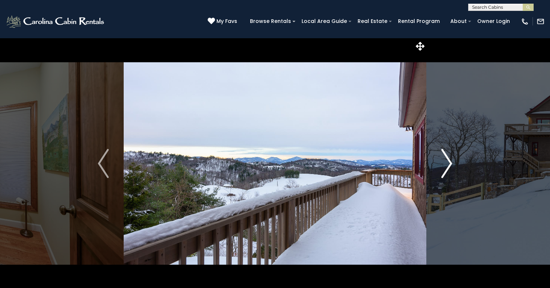
click at [447, 165] on img "Next" at bounding box center [447, 163] width 11 height 29
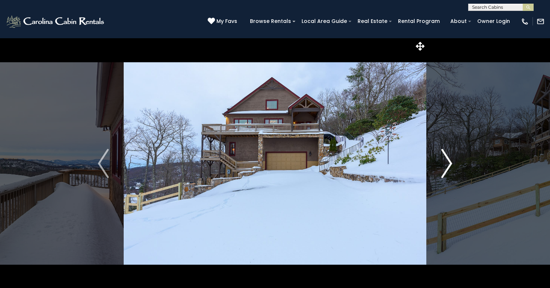
click at [447, 165] on img "Next" at bounding box center [447, 163] width 11 height 29
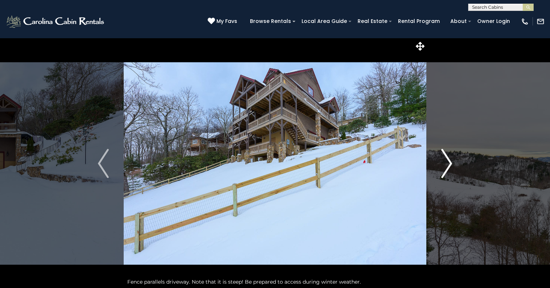
click at [447, 165] on img "Next" at bounding box center [447, 163] width 11 height 29
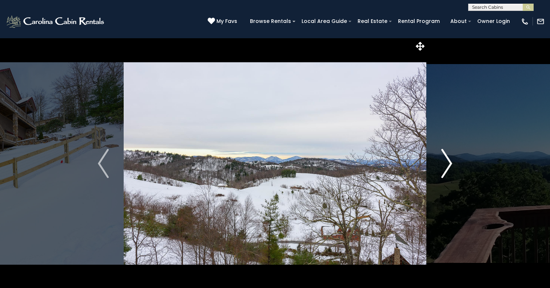
click at [447, 165] on img "Next" at bounding box center [447, 163] width 11 height 29
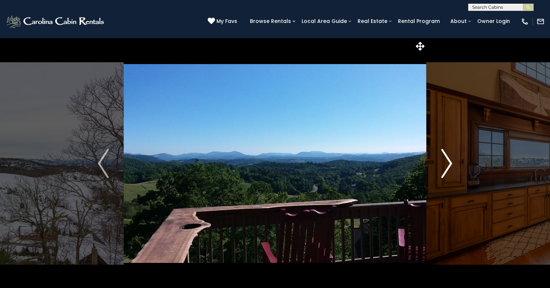
click at [447, 165] on img "Next" at bounding box center [447, 163] width 11 height 29
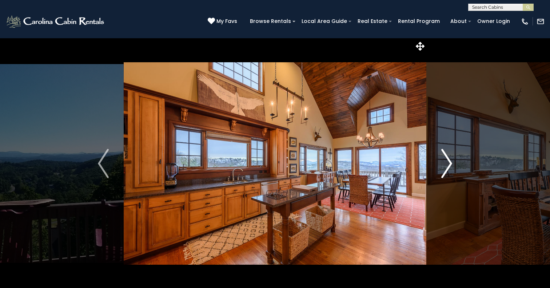
click at [447, 165] on img "Next" at bounding box center [447, 163] width 11 height 29
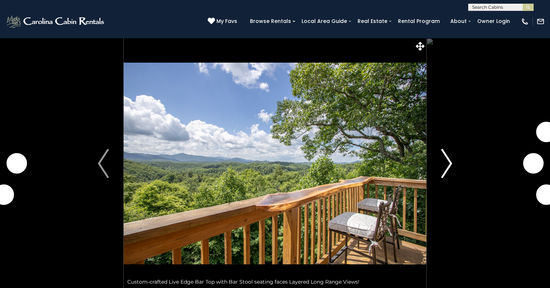
click at [445, 168] on img "Next" at bounding box center [447, 163] width 11 height 29
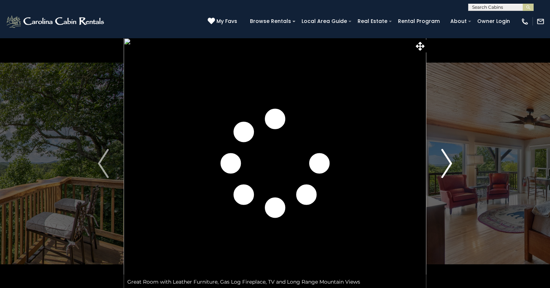
click at [445, 168] on img "Next" at bounding box center [447, 163] width 11 height 29
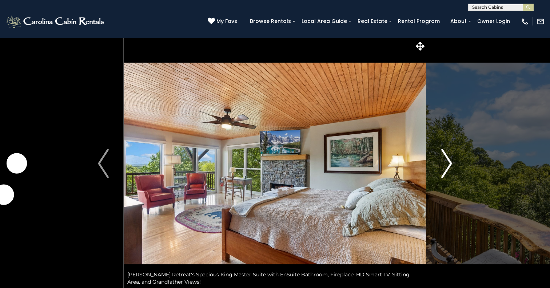
click at [445, 168] on img "Next" at bounding box center [447, 163] width 11 height 29
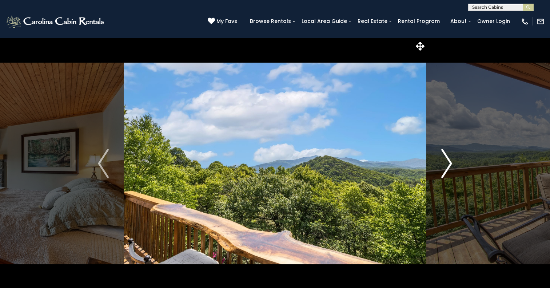
click at [445, 168] on img "Next" at bounding box center [447, 163] width 11 height 29
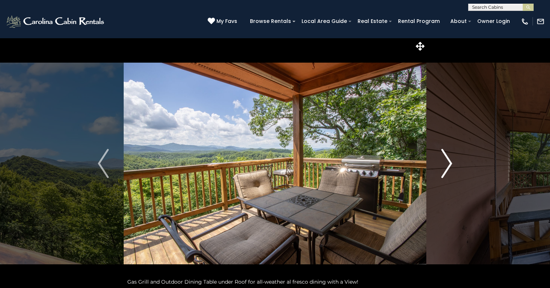
click at [445, 168] on img "Next" at bounding box center [447, 163] width 11 height 29
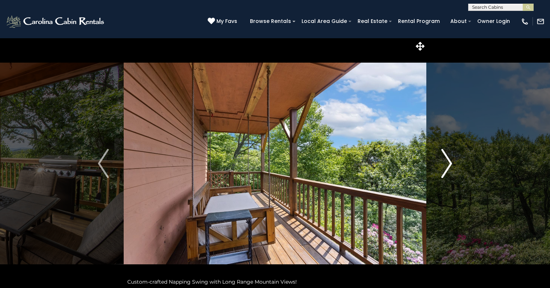
click at [445, 168] on img "Next" at bounding box center [447, 163] width 11 height 29
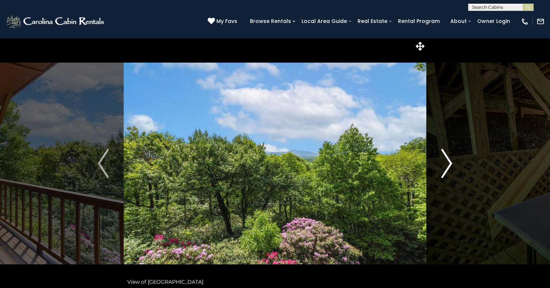
click at [445, 168] on img "Next" at bounding box center [447, 163] width 11 height 29
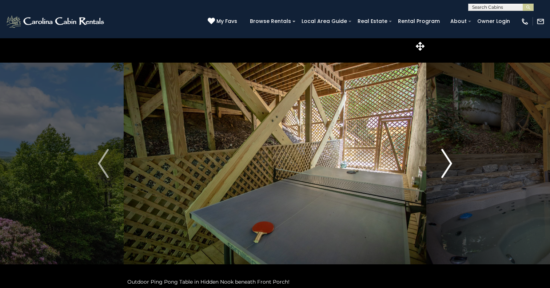
click at [445, 168] on img "Next" at bounding box center [447, 163] width 11 height 29
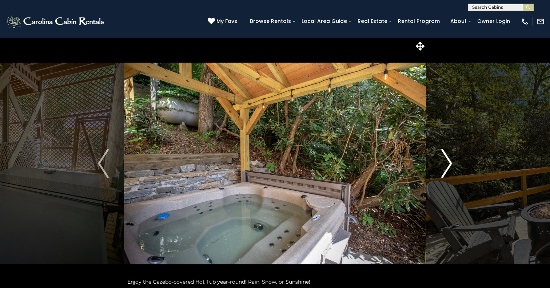
click at [445, 168] on img "Next" at bounding box center [447, 163] width 11 height 29
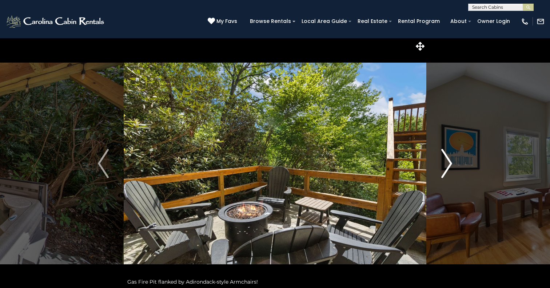
click at [445, 168] on img "Next" at bounding box center [447, 163] width 11 height 29
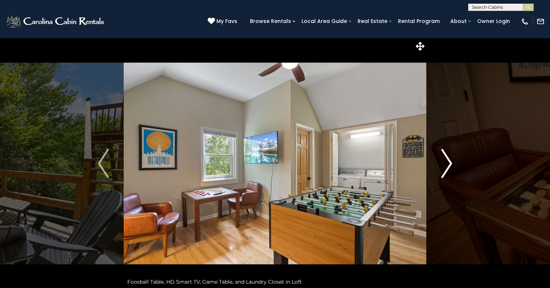
click at [445, 168] on img "Next" at bounding box center [447, 163] width 11 height 29
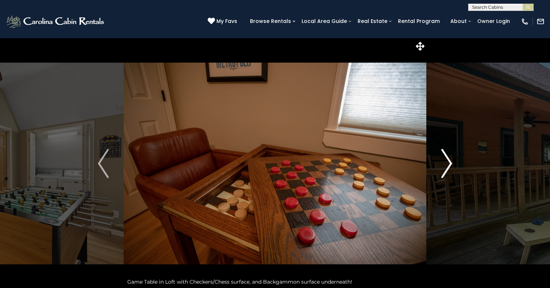
click at [445, 168] on img "Next" at bounding box center [447, 163] width 11 height 29
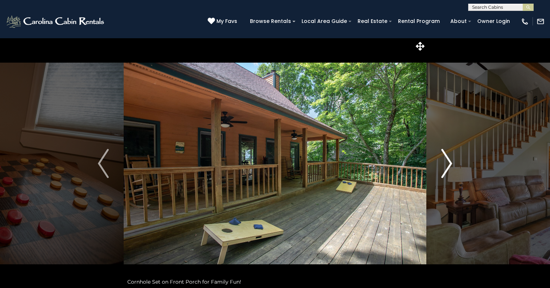
click at [445, 168] on img "Next" at bounding box center [447, 163] width 11 height 29
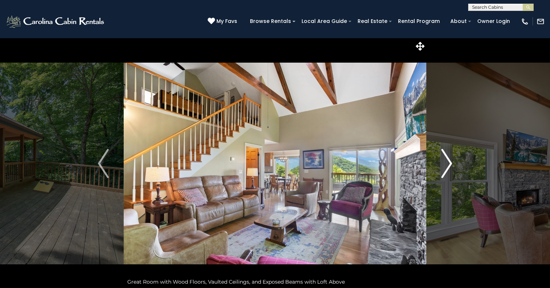
click at [445, 168] on img "Next" at bounding box center [447, 163] width 11 height 29
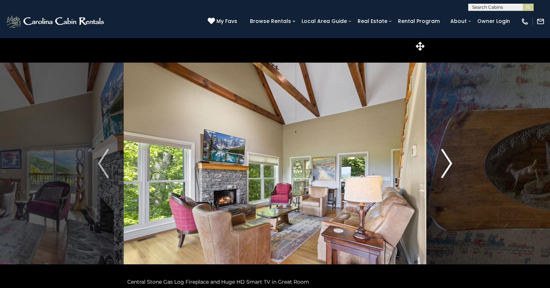
click at [445, 168] on img "Next" at bounding box center [447, 163] width 11 height 29
